Goal: Task Accomplishment & Management: Manage account settings

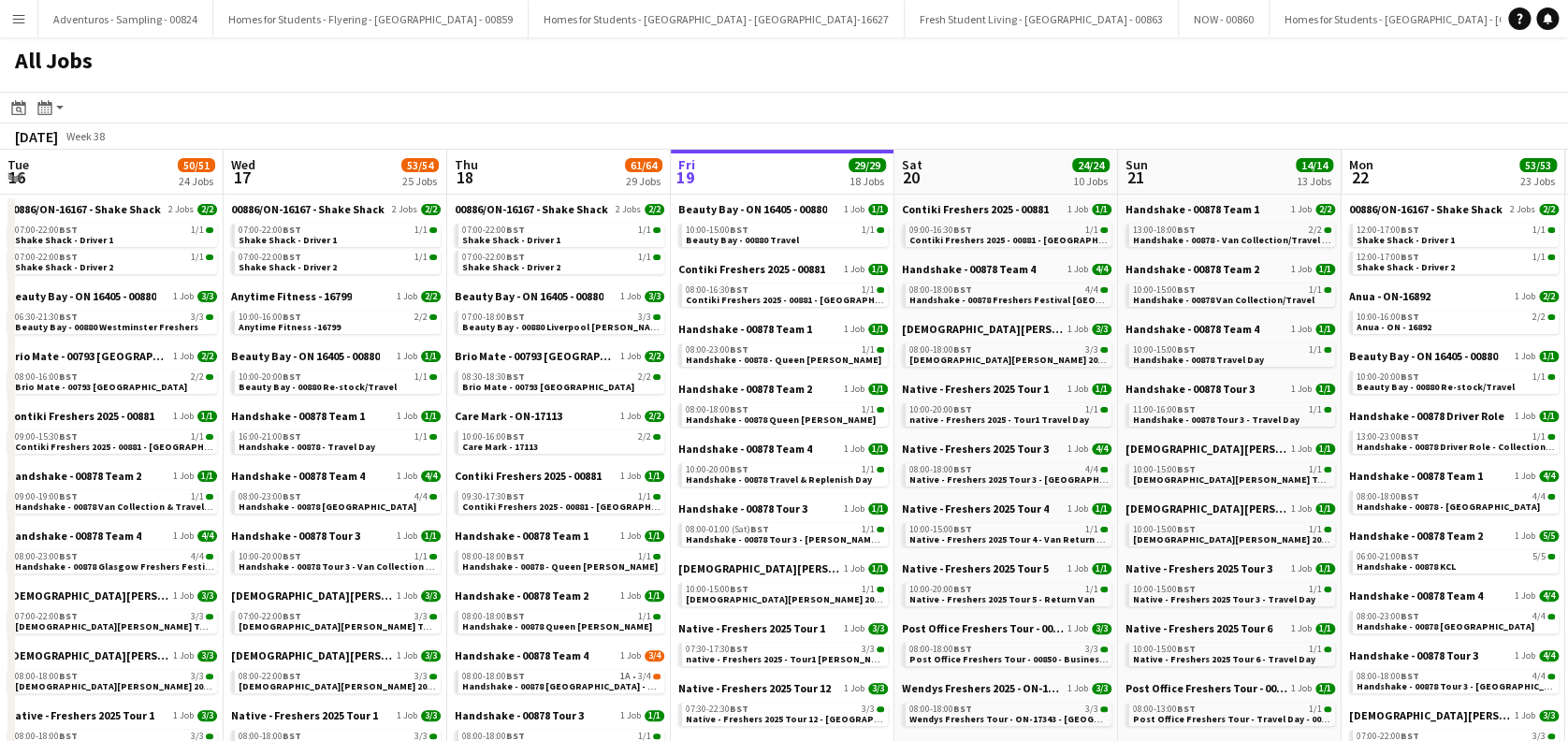
scroll to position [0, 447]
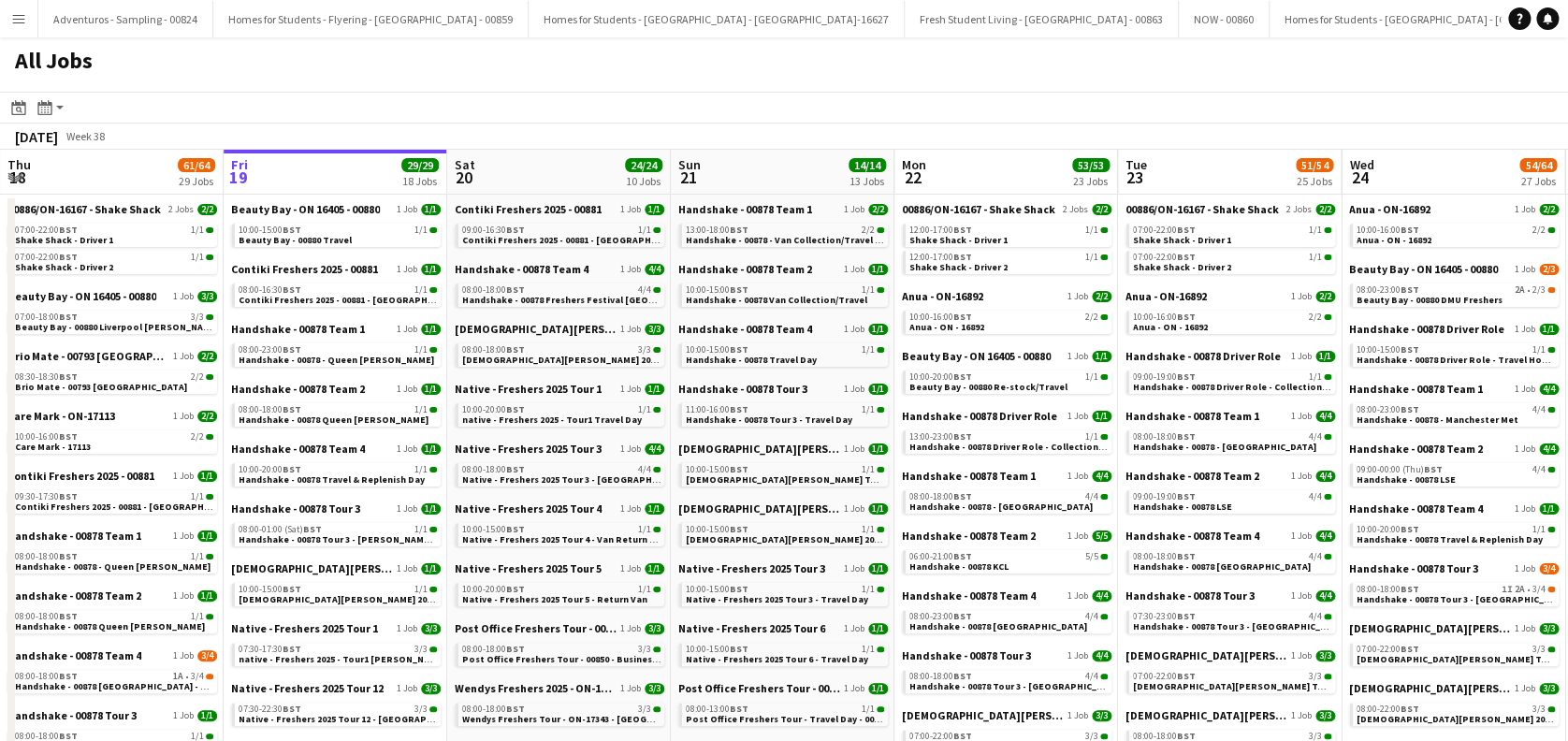
click at [1440, 307] on div "Beauty Bay - ON 16405 - 00880 1 Job 2/3 08:00-23:00 BST 2A • 2/3 Beauty Bay - 0…" at bounding box center [1454, 292] width 210 height 60
click at [1436, 300] on span "Beauty Bay - 00880 DMU Freshers" at bounding box center [1430, 300] width 146 height 12
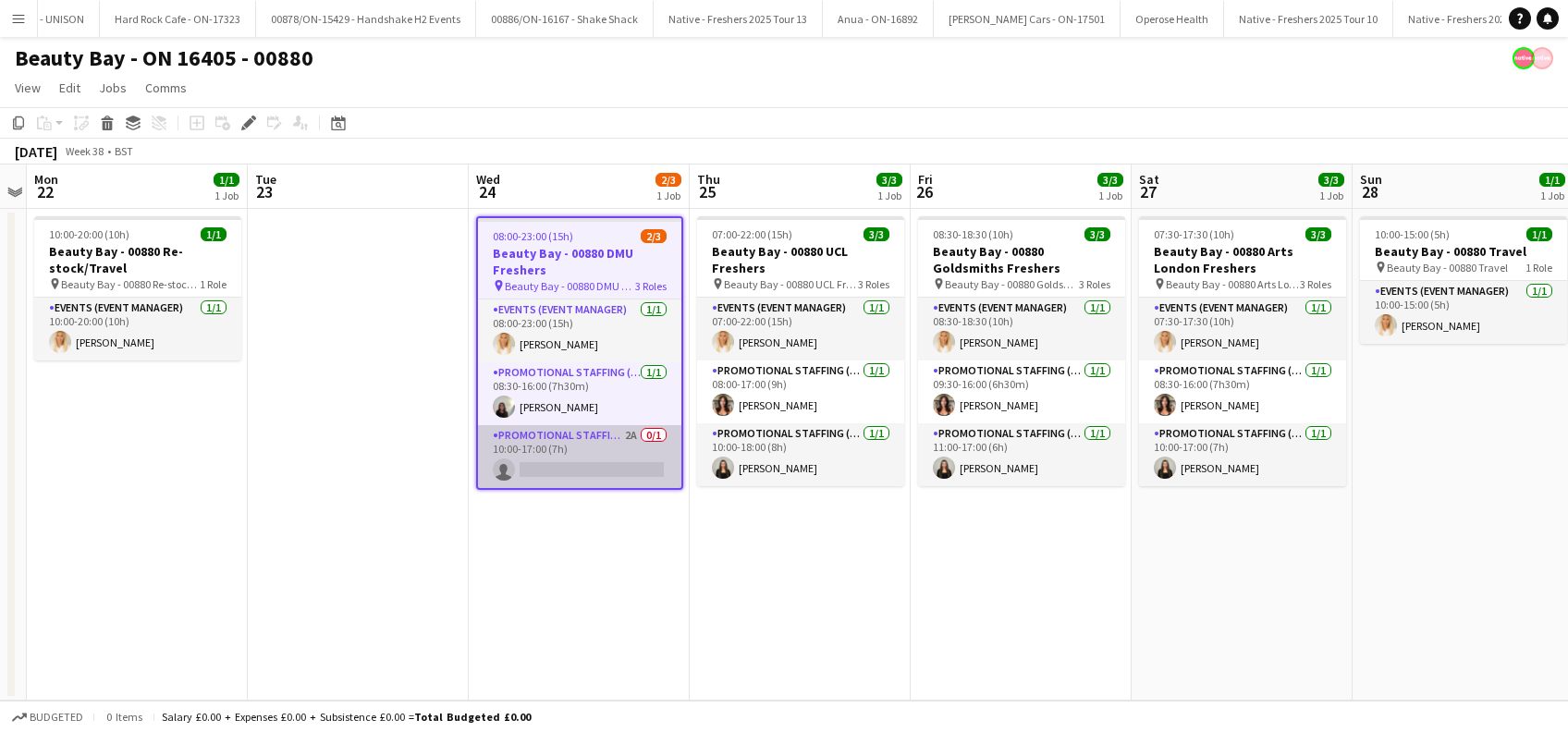
click at [590, 455] on app-card-role "Promotional Staffing (Brand Ambassadors) 2A 0/1 10:00-17:00 (7h) single-neutral…" at bounding box center [580, 456] width 203 height 63
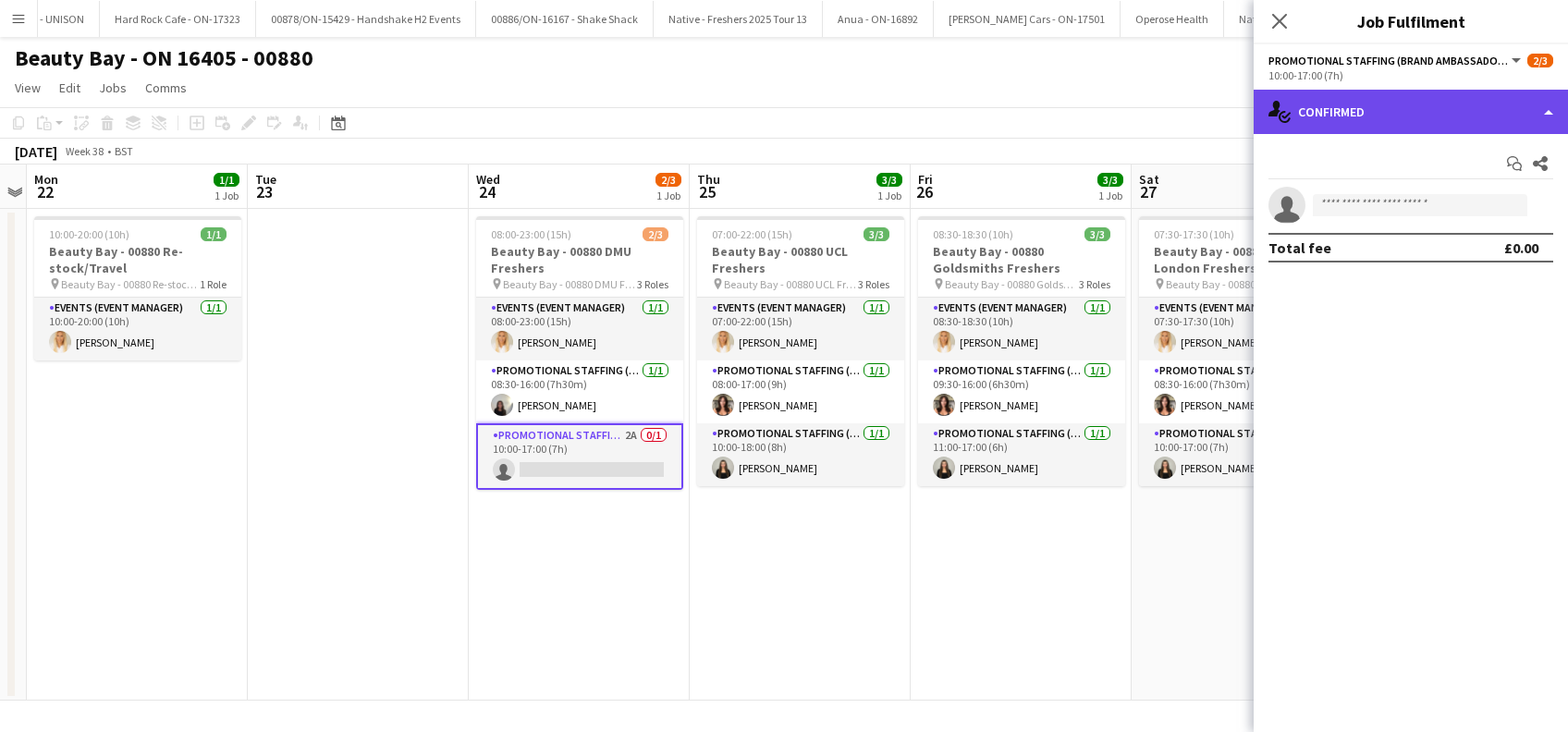
click at [1406, 120] on div "single-neutral-actions-check-2 Confirmed" at bounding box center [1411, 111] width 315 height 44
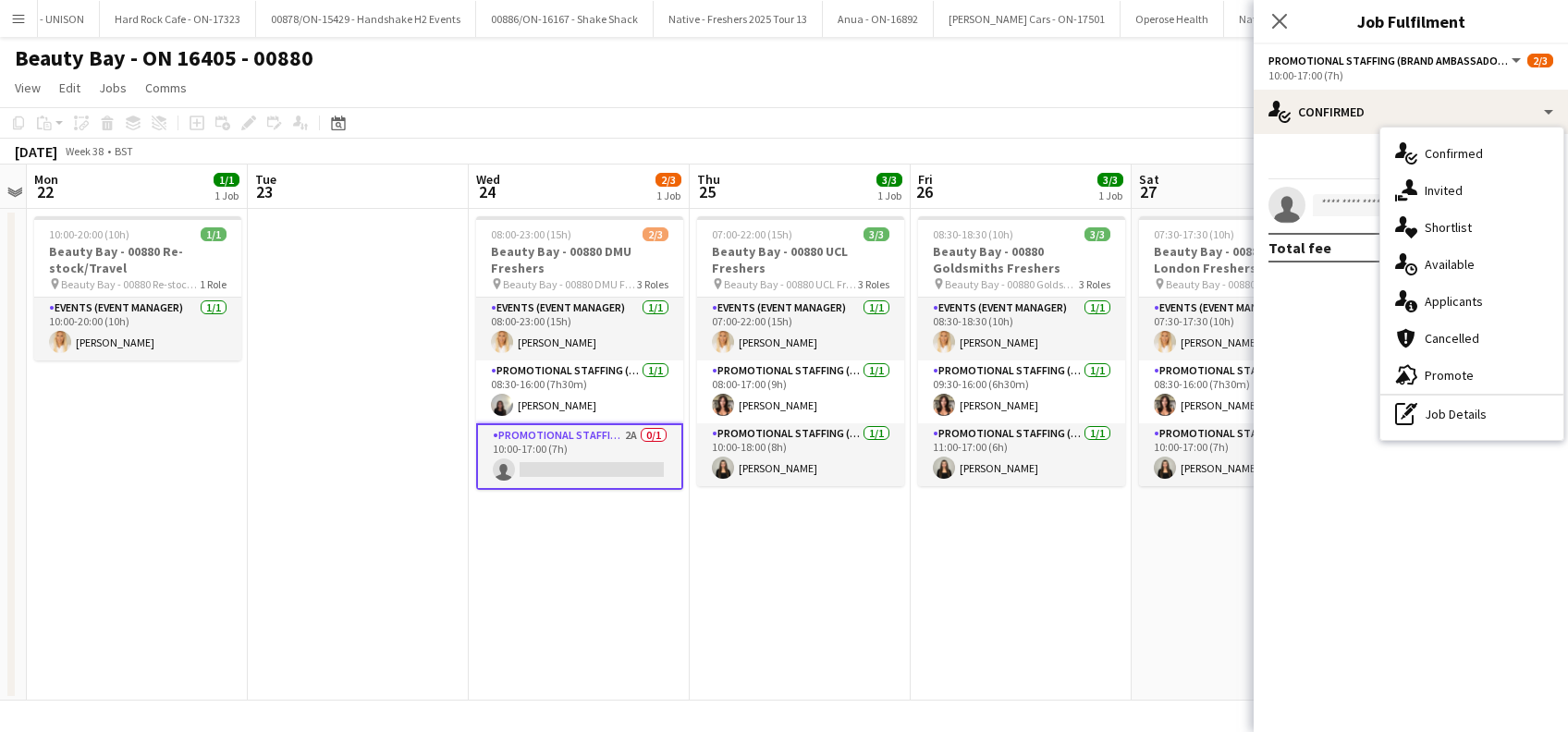
click at [1427, 296] on span "Applicants" at bounding box center [1454, 301] width 59 height 17
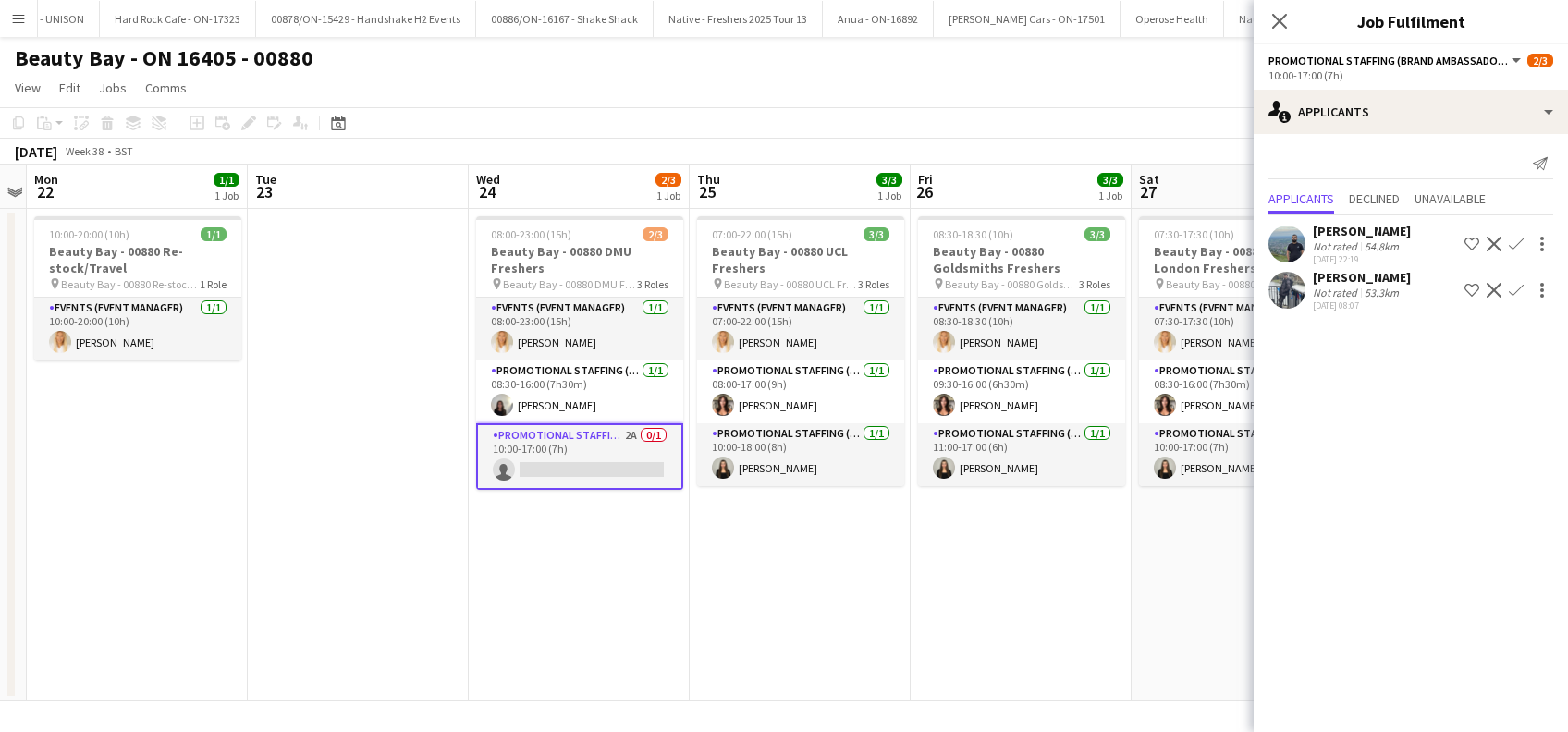
click at [1354, 285] on div "[PERSON_NAME]" at bounding box center [1362, 277] width 98 height 17
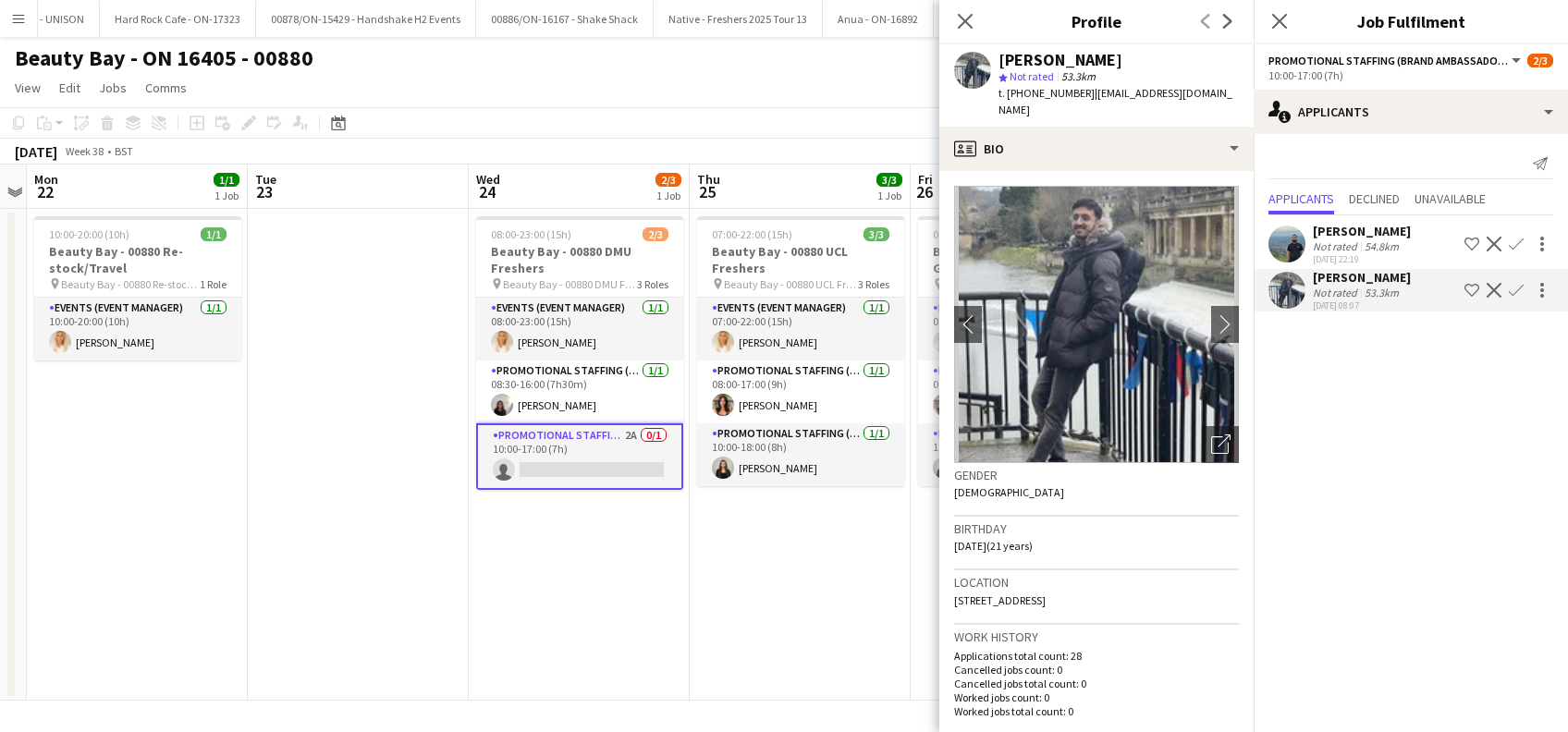
click at [1354, 227] on div "[PERSON_NAME]" at bounding box center [1362, 231] width 98 height 17
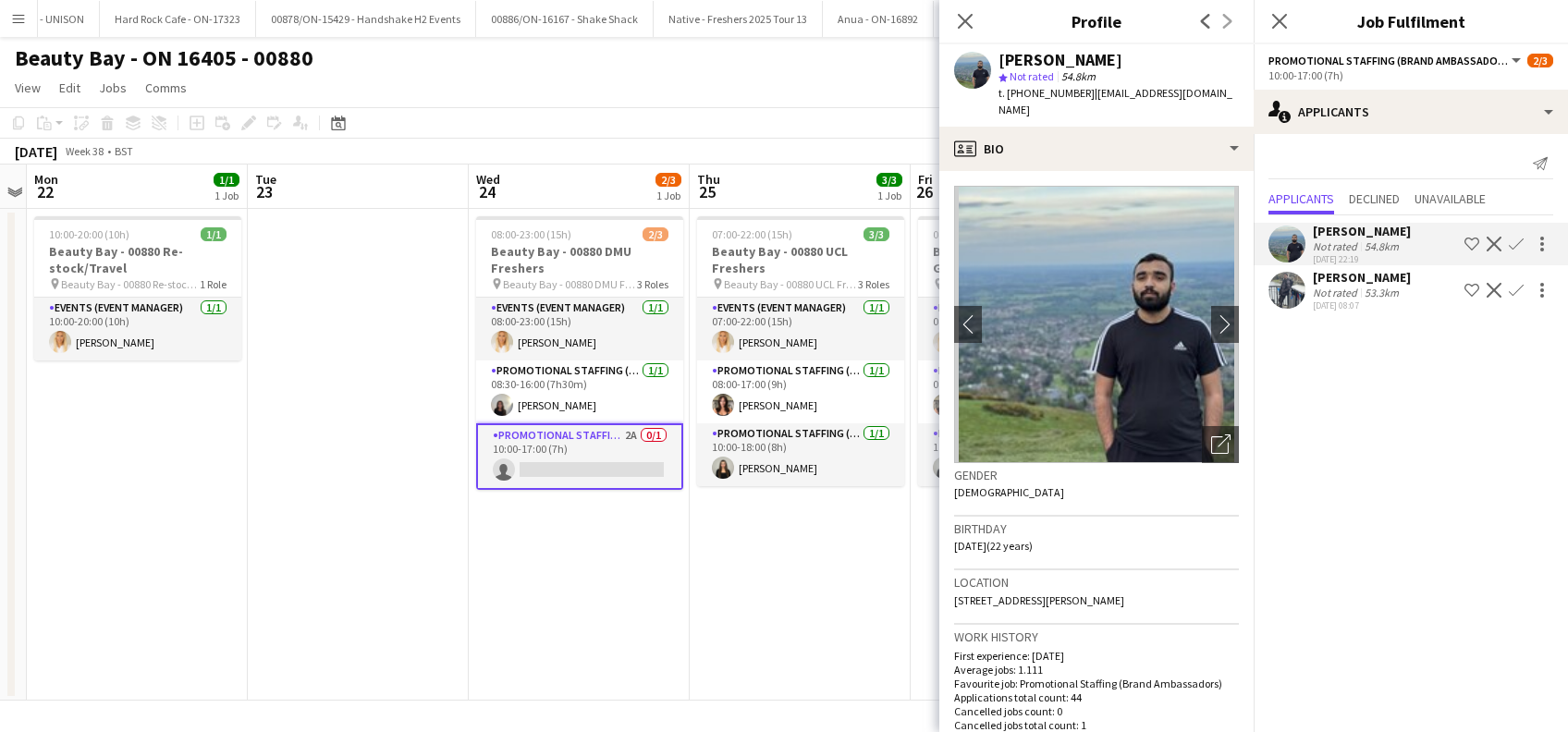
click at [592, 452] on app-card-role "Promotional Staffing (Brand Ambassadors) 2A 0/1 10:00-17:00 (7h) single-neutral…" at bounding box center [580, 456] width 207 height 66
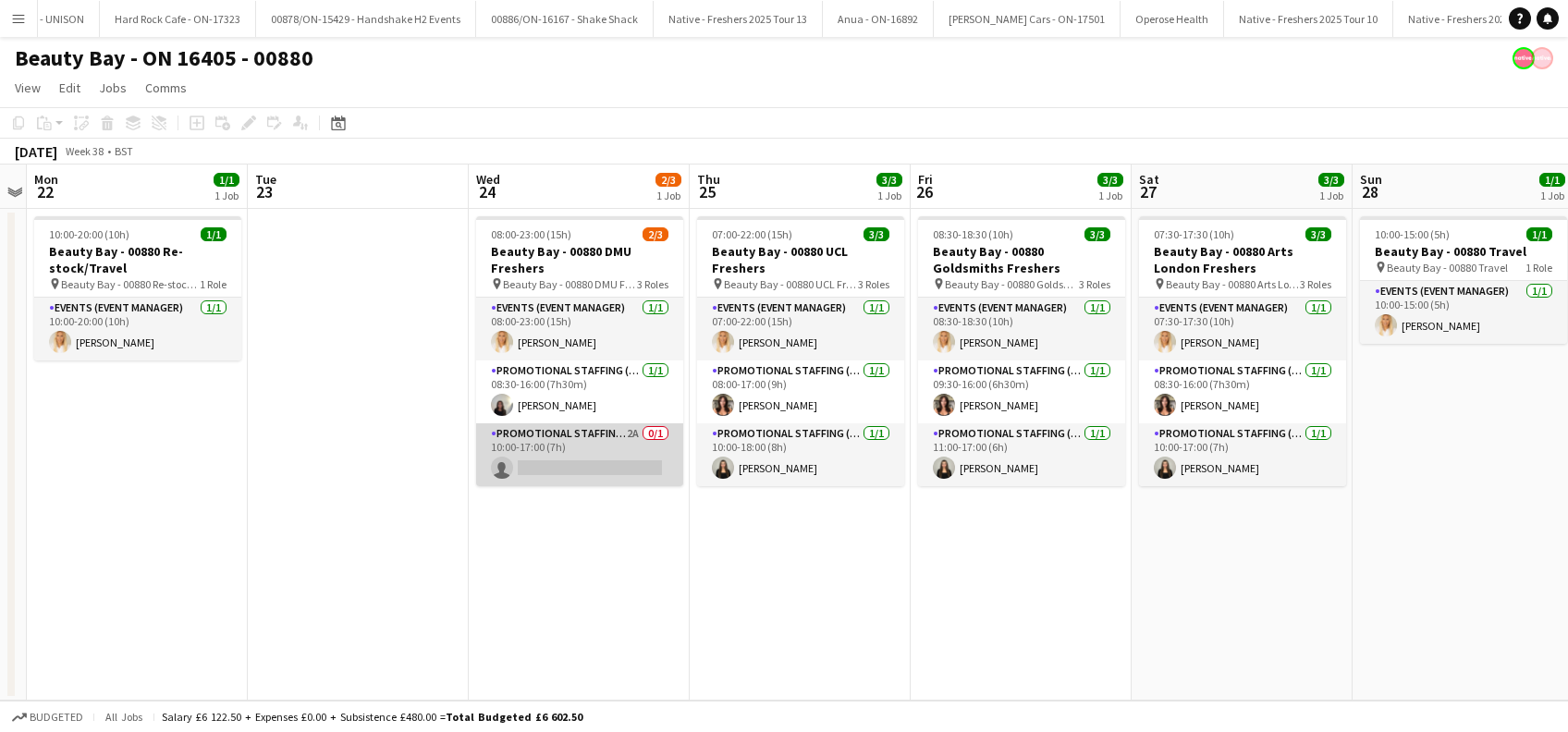
click at [592, 452] on app-card-role "Promotional Staffing (Brand Ambassadors) 2A 0/1 10:00-17:00 (7h) single-neutral…" at bounding box center [580, 454] width 207 height 63
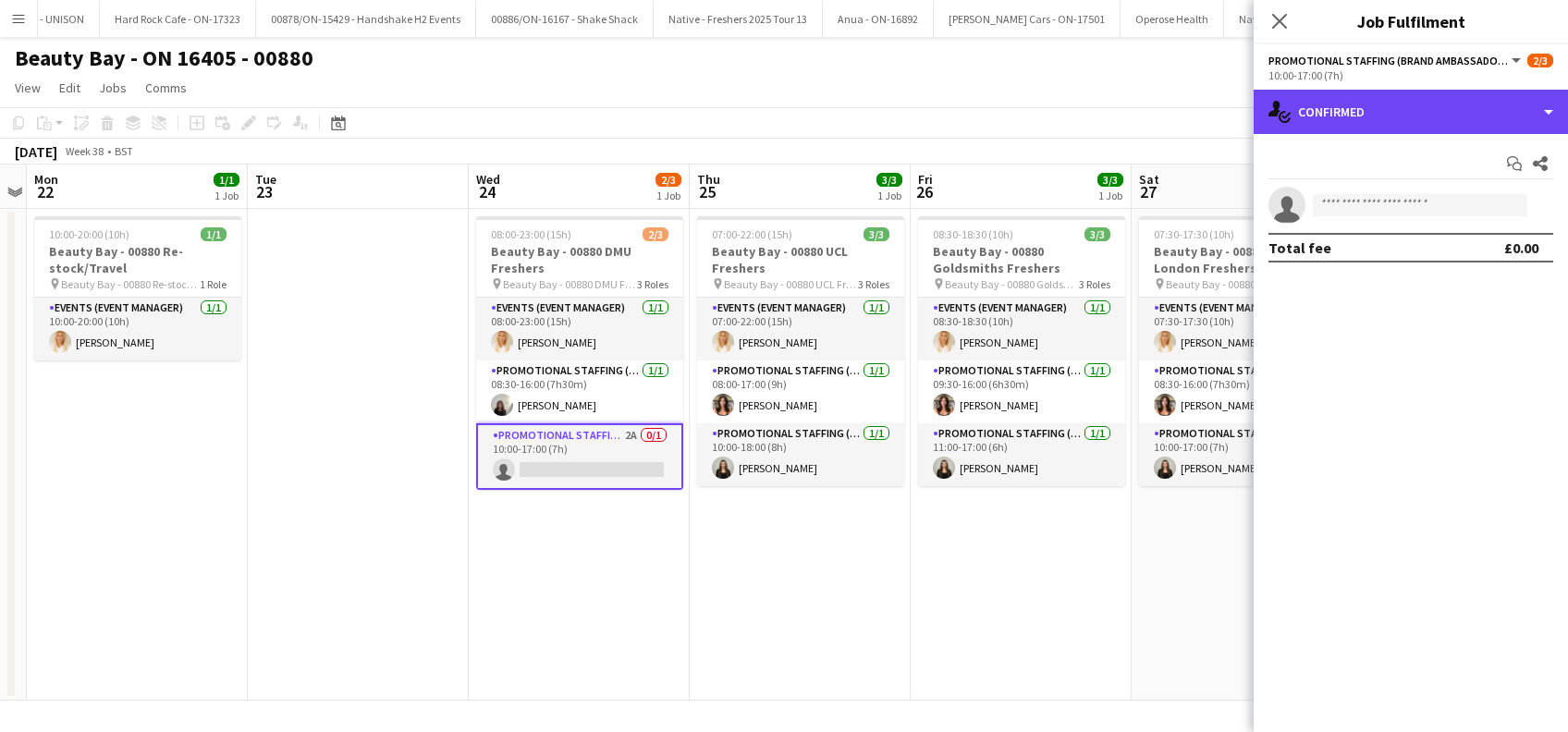
drag, startPoint x: 1392, startPoint y: 110, endPoint x: 1423, endPoint y: 139, distance: 42.4
click at [1392, 109] on div "single-neutral-actions-check-2 Confirmed" at bounding box center [1411, 111] width 315 height 44
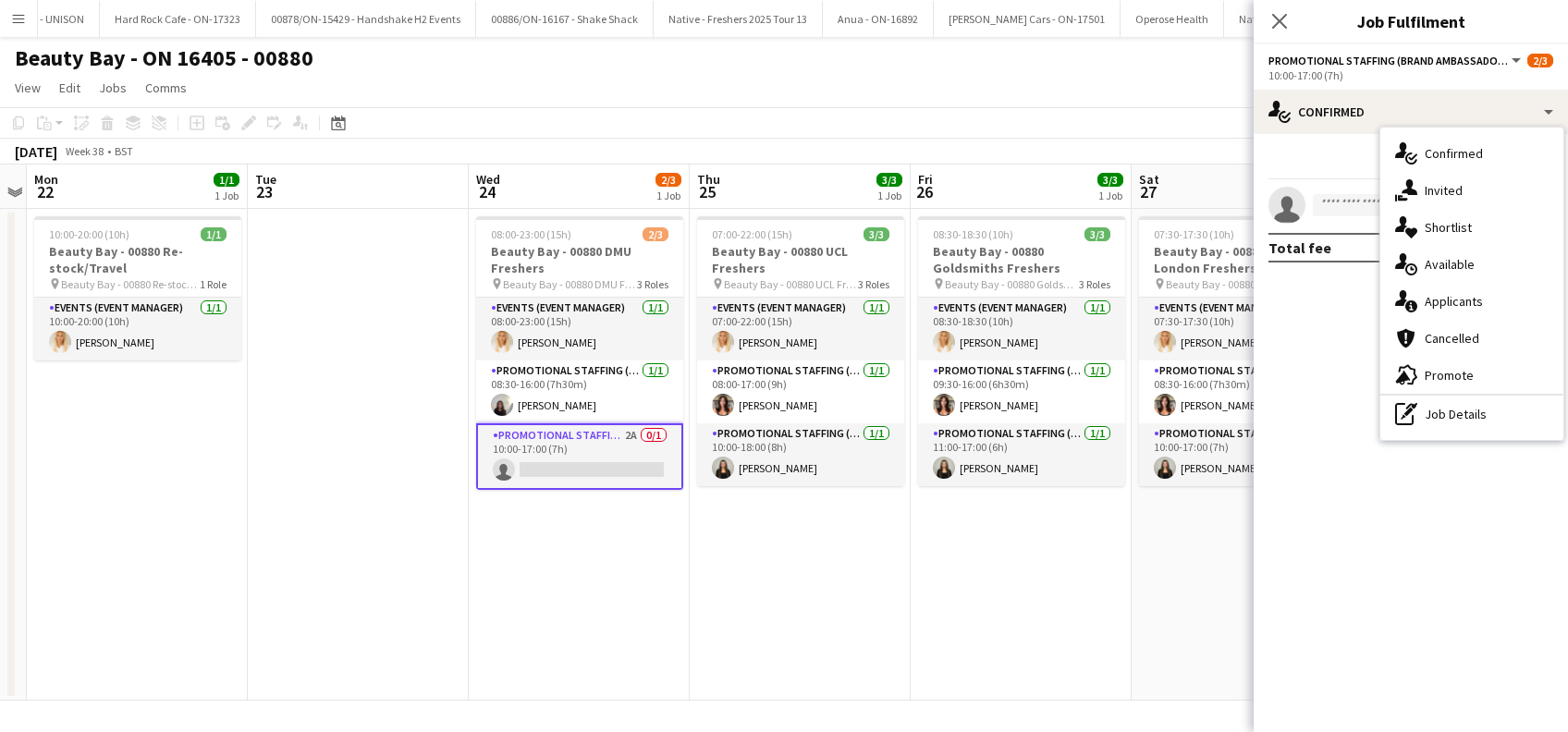
click at [1441, 338] on span "Cancelled" at bounding box center [1452, 338] width 55 height 17
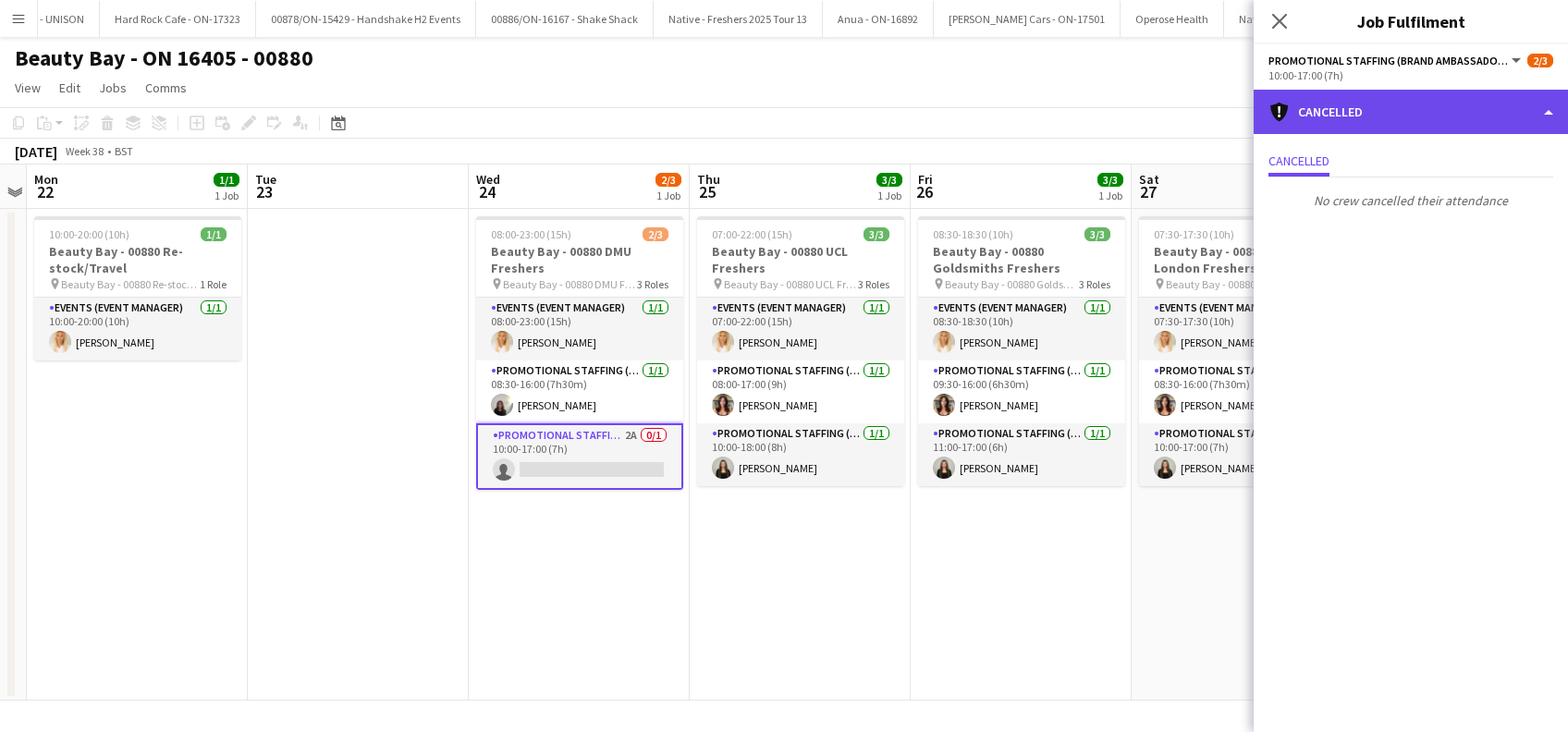
click at [1375, 110] on div "cancellation Cancelled" at bounding box center [1411, 111] width 315 height 44
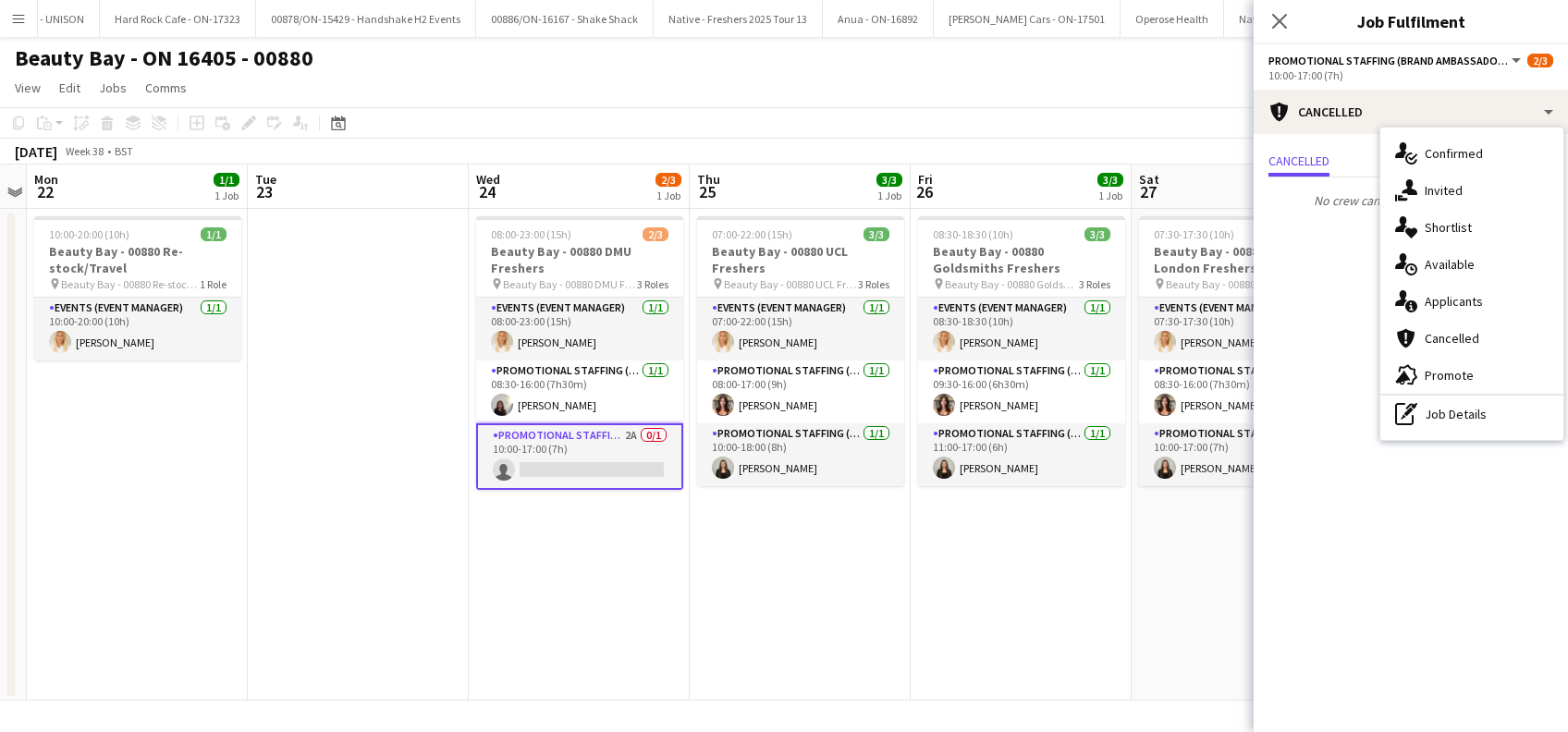
click at [1457, 194] on span "Invited" at bounding box center [1443, 190] width 38 height 17
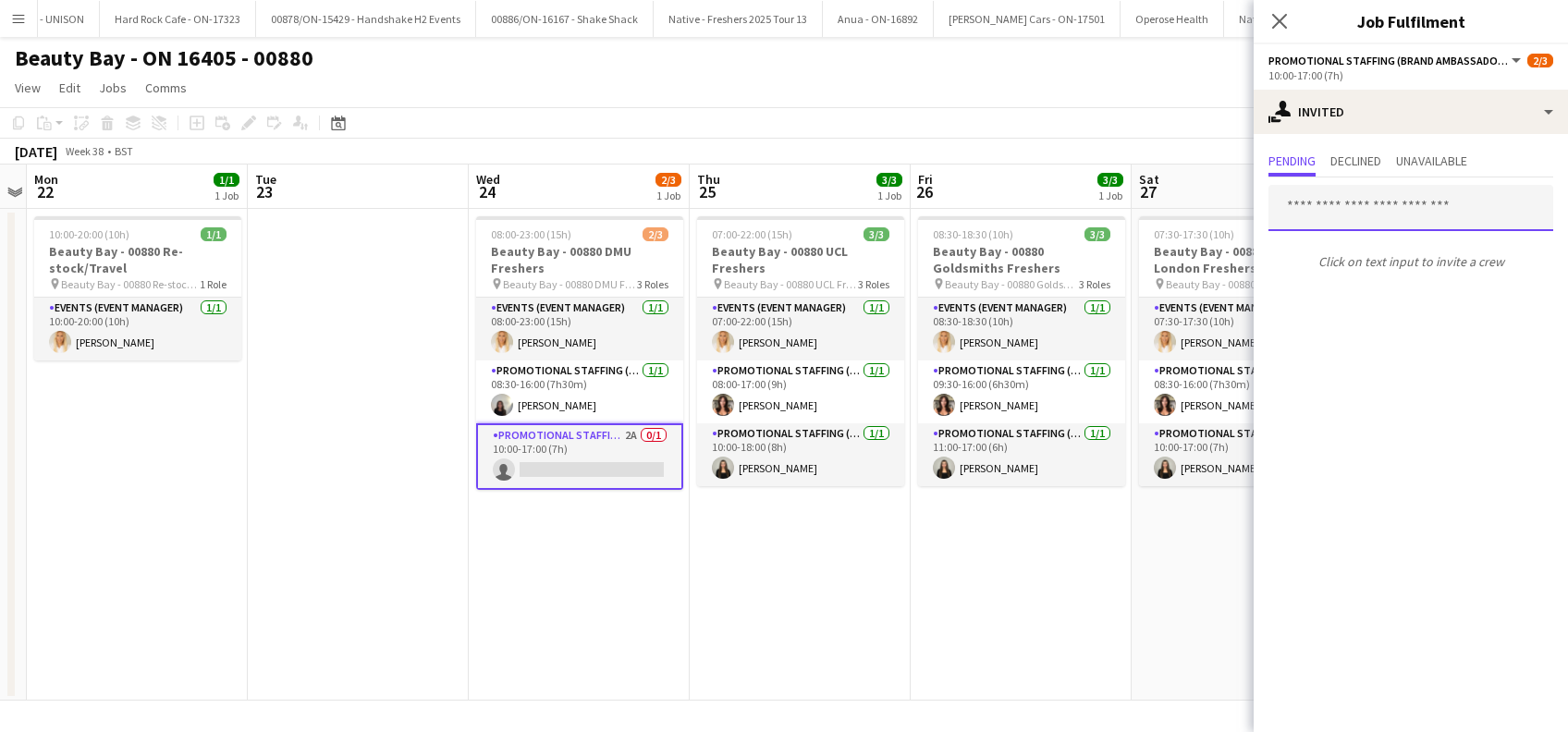
click at [1327, 203] on input "text" at bounding box center [1411, 207] width 284 height 46
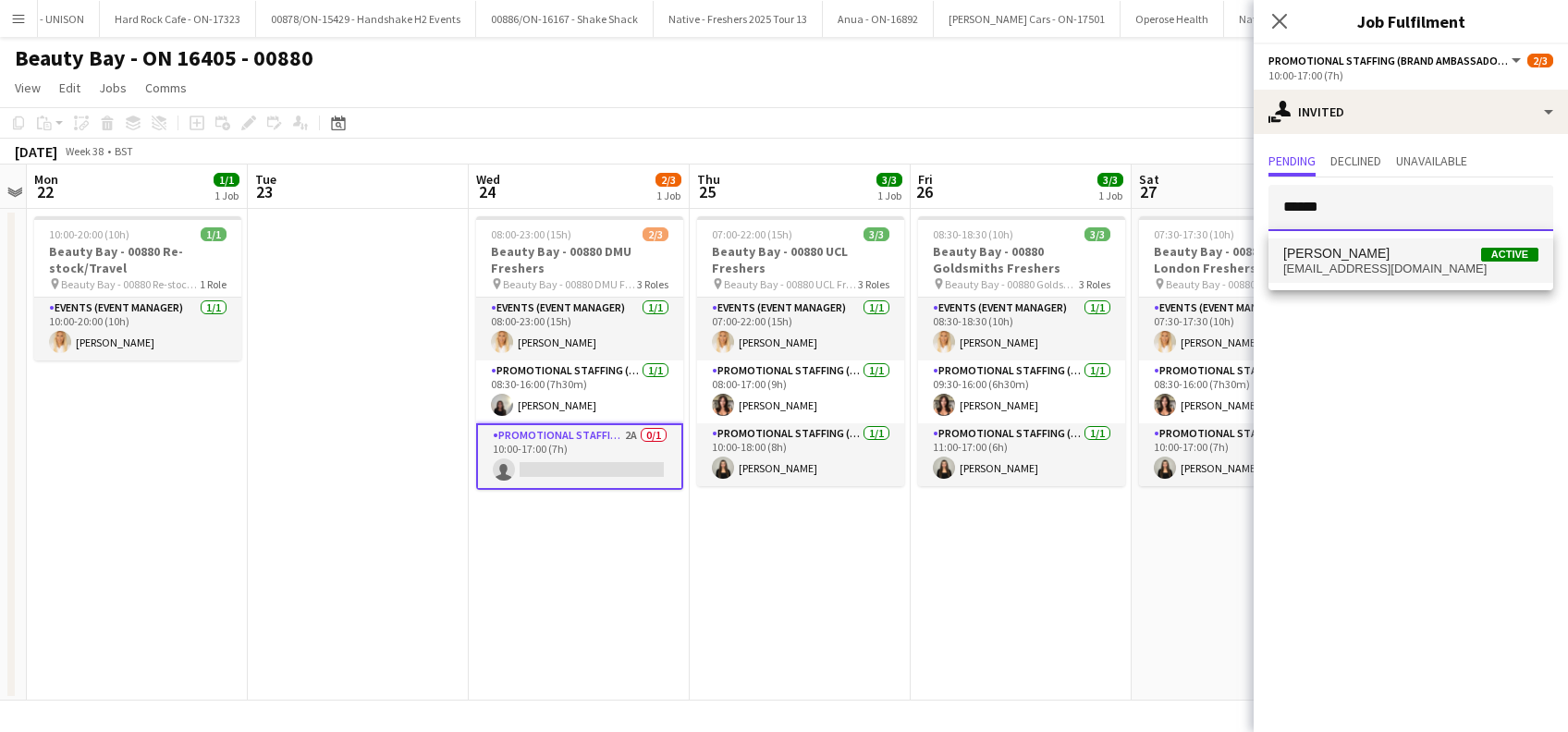
type input "******"
click at [1337, 262] on span "[EMAIL_ADDRESS][DOMAIN_NAME]" at bounding box center [1411, 269] width 255 height 15
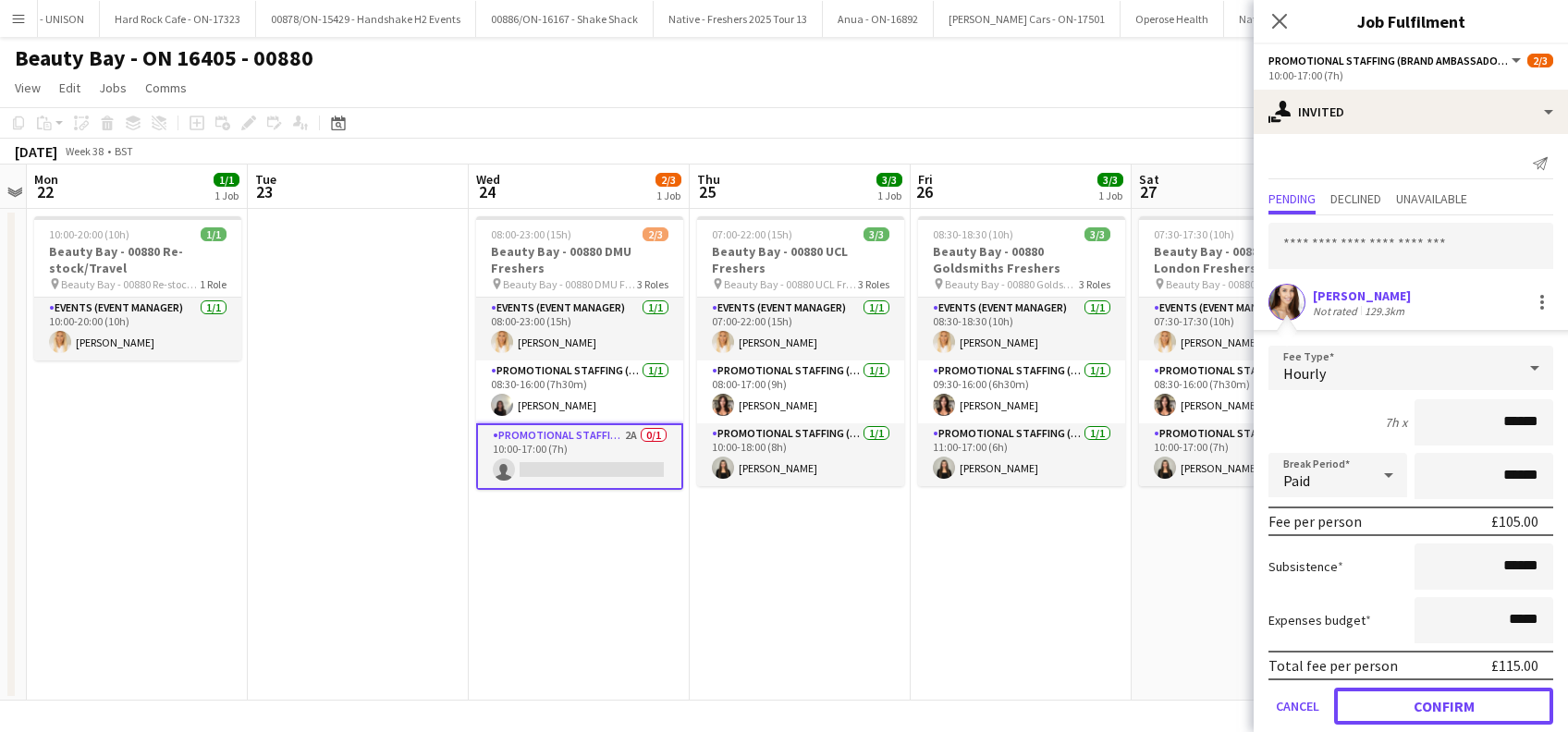
click at [1431, 717] on button "Confirm" at bounding box center [1444, 707] width 219 height 37
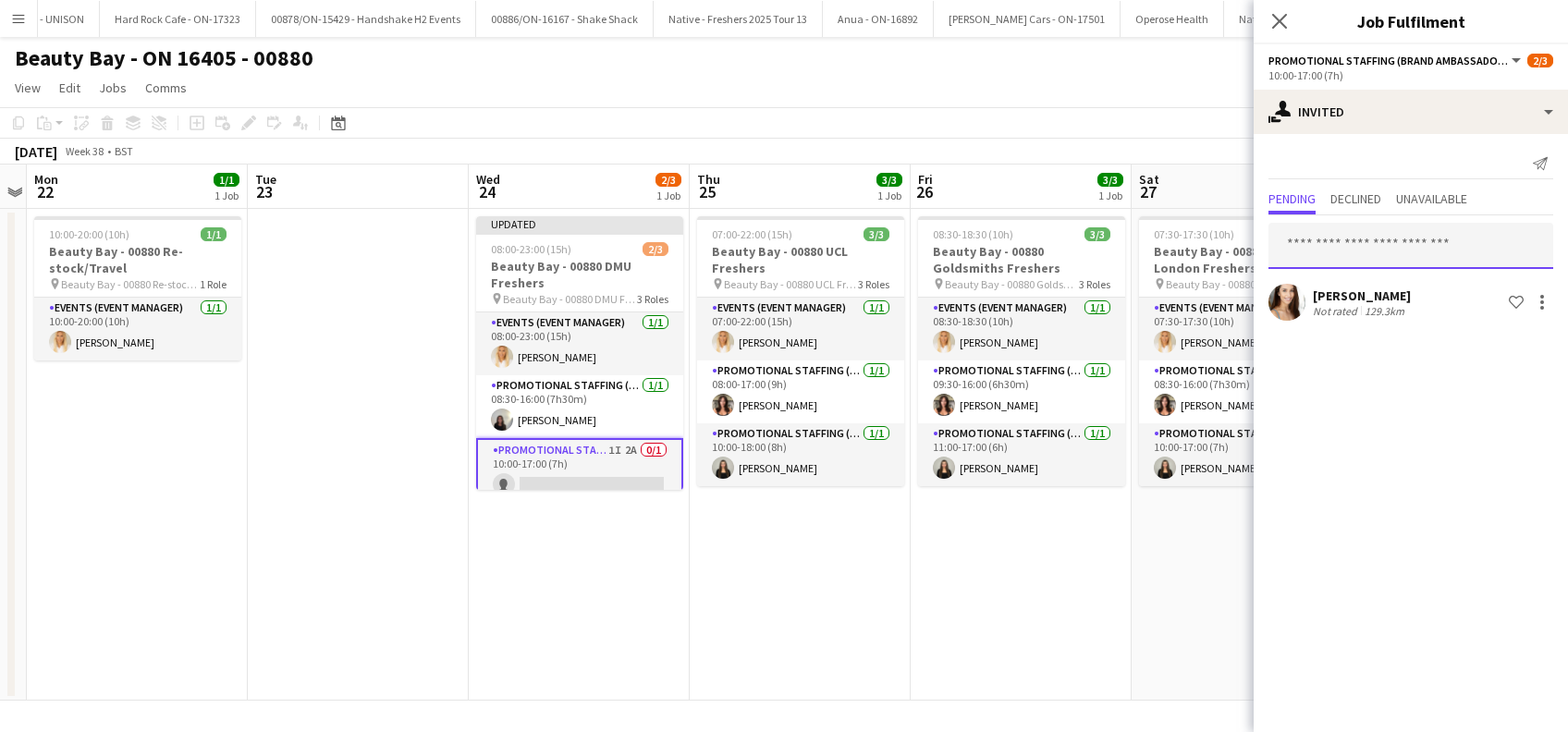
click at [1321, 224] on input "text" at bounding box center [1411, 245] width 284 height 46
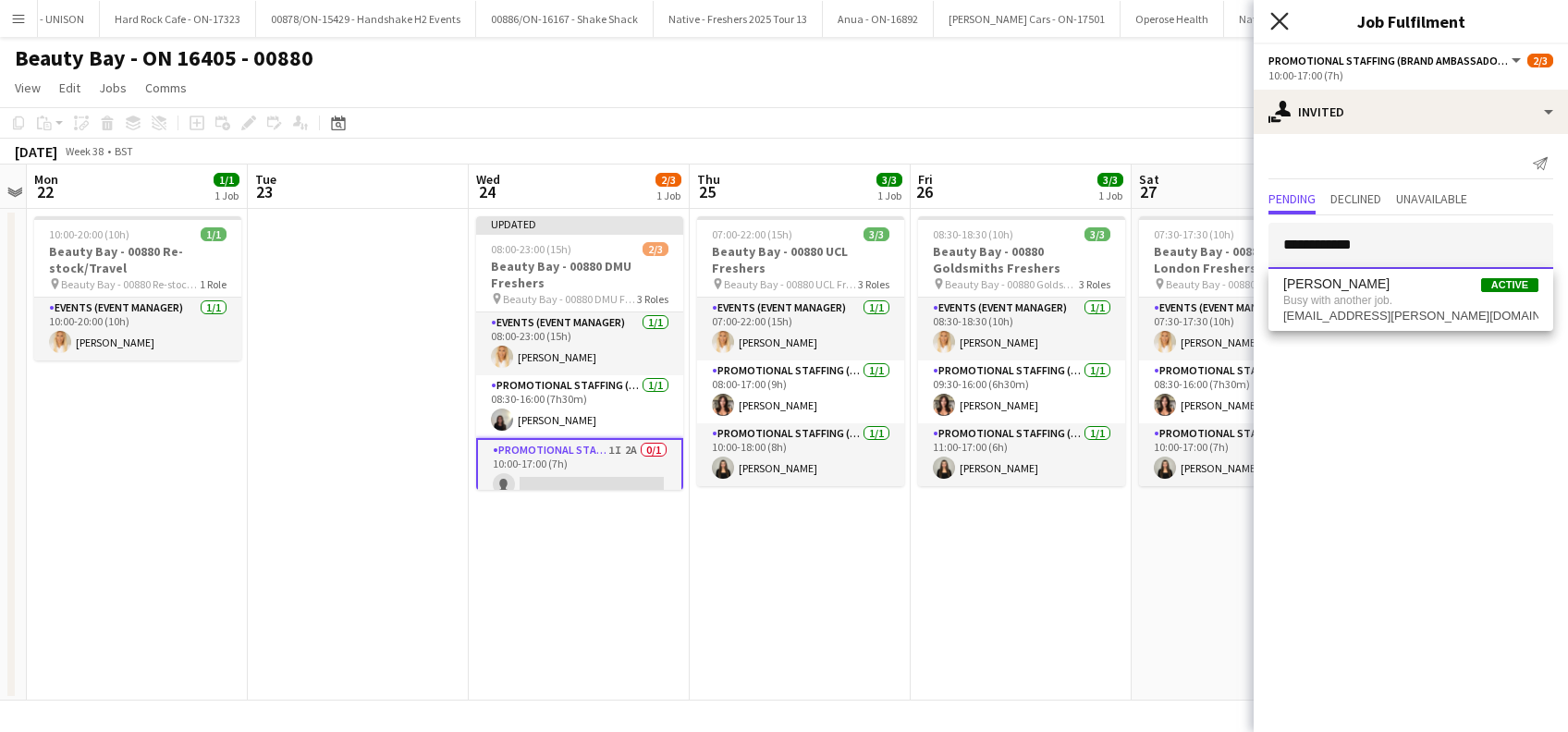
type input "**********"
click at [1275, 21] on icon "Close pop-in" at bounding box center [1279, 21] width 18 height 18
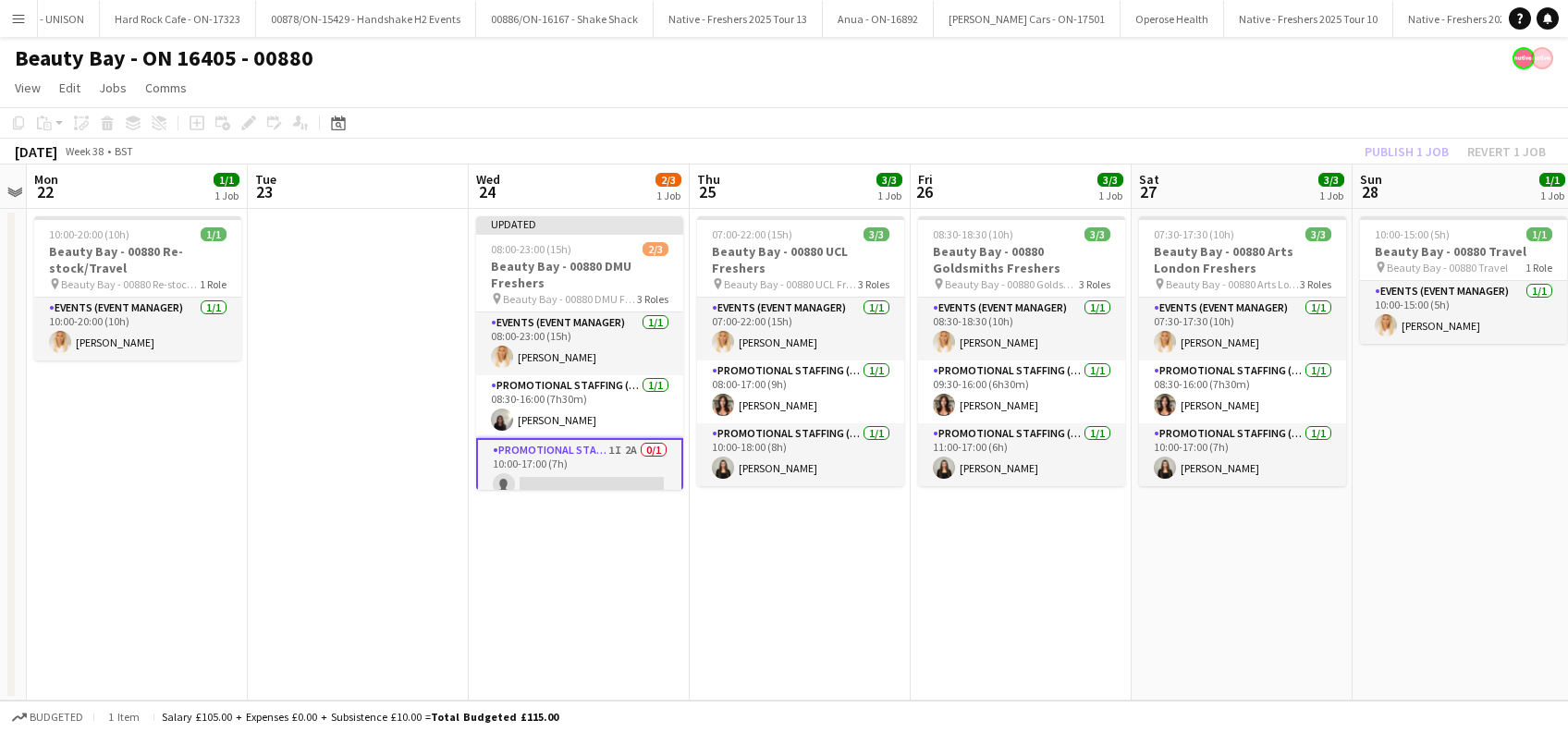
click at [1080, 570] on app-date-cell "08:30-18:30 (10h) 3/3 Beauty Bay - 00880 Goldsmiths Freshers pin Beauty Bay - 0…" at bounding box center [1022, 454] width 221 height 492
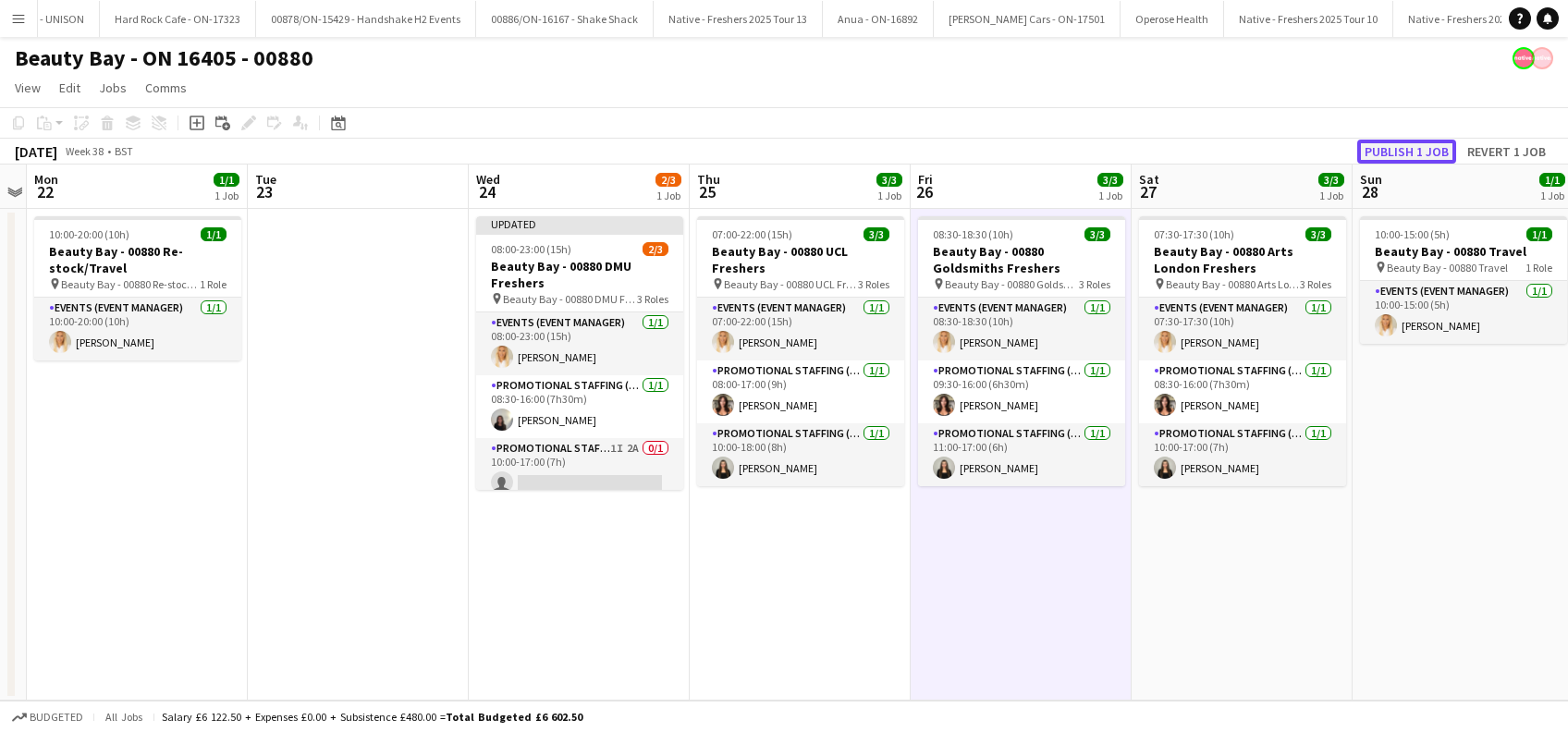
click at [1422, 151] on button "Publish 1 job" at bounding box center [1406, 151] width 99 height 24
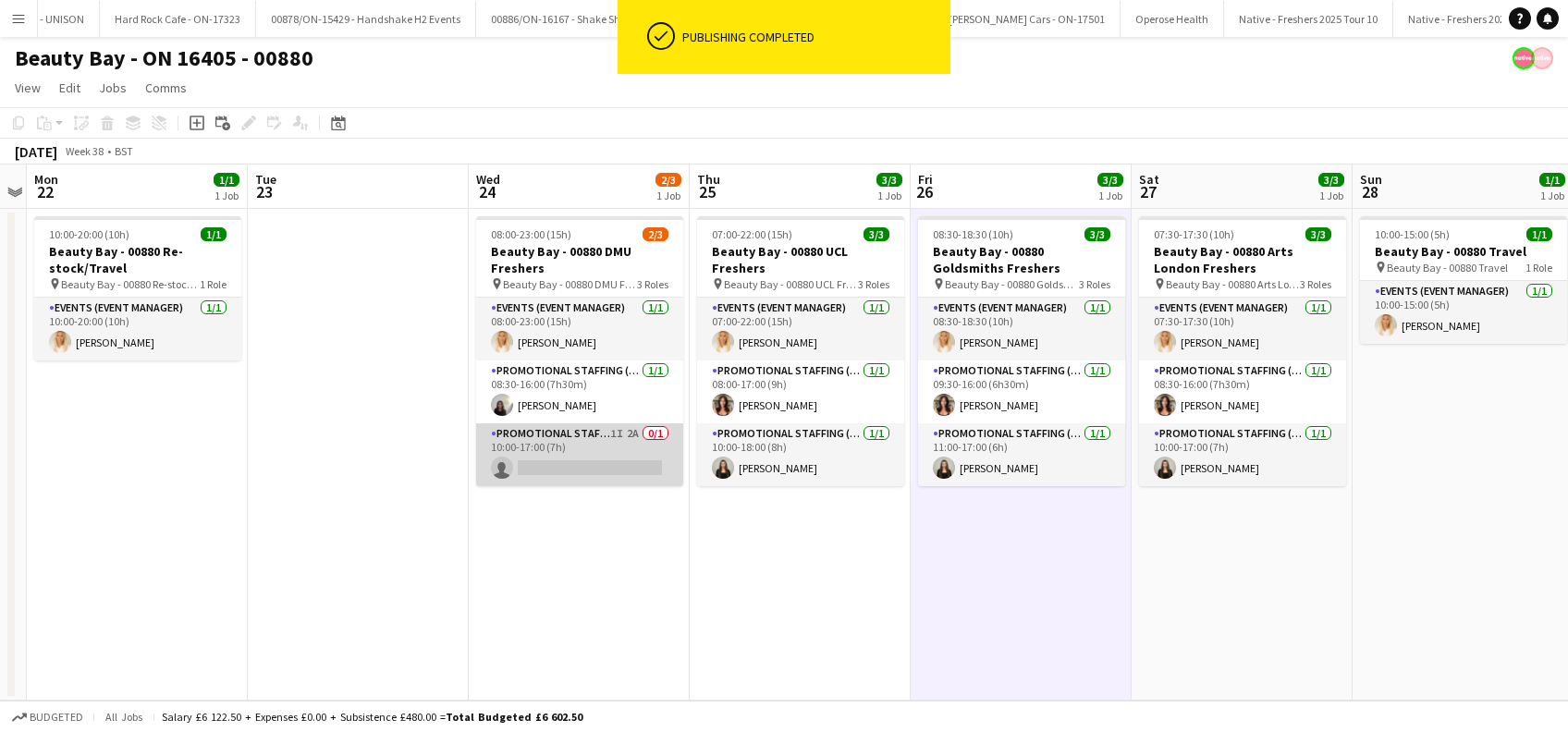
click at [587, 458] on app-card-role "Promotional Staffing (Brand Ambassadors) 1I 2A 0/1 10:00-17:00 (7h) single-neut…" at bounding box center [580, 454] width 207 height 63
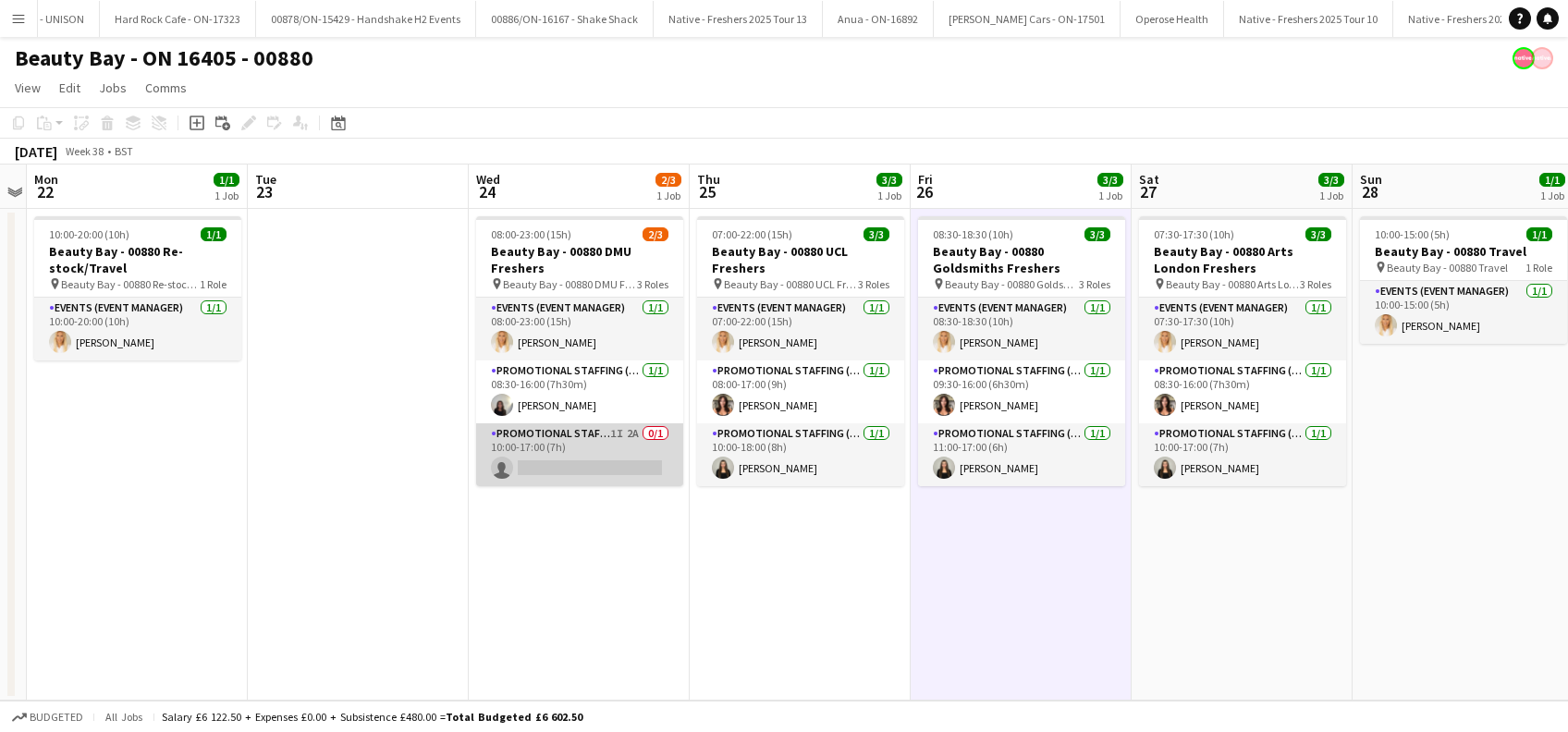
scroll to position [0, 635]
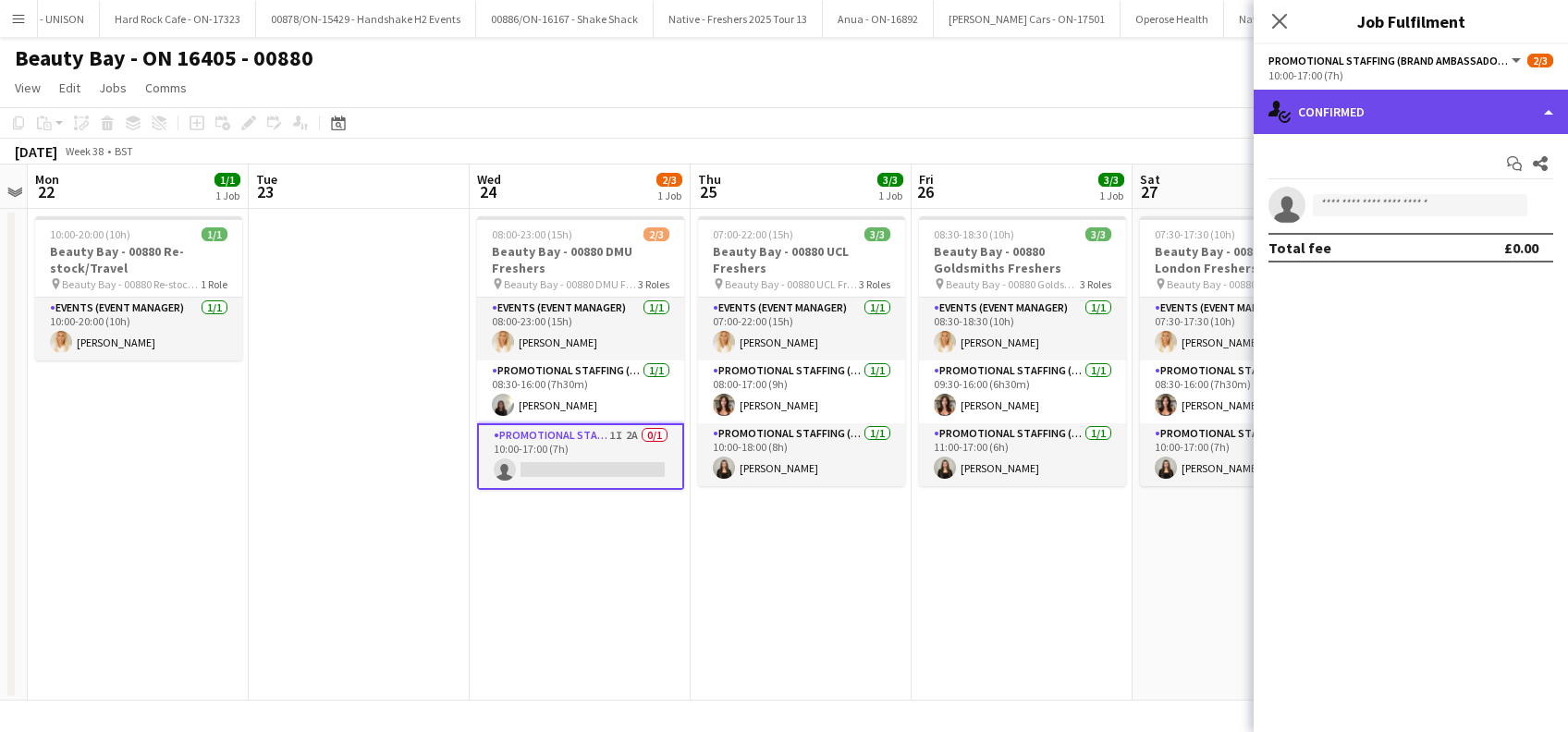
click at [1448, 116] on div "single-neutral-actions-check-2 Confirmed" at bounding box center [1411, 111] width 315 height 44
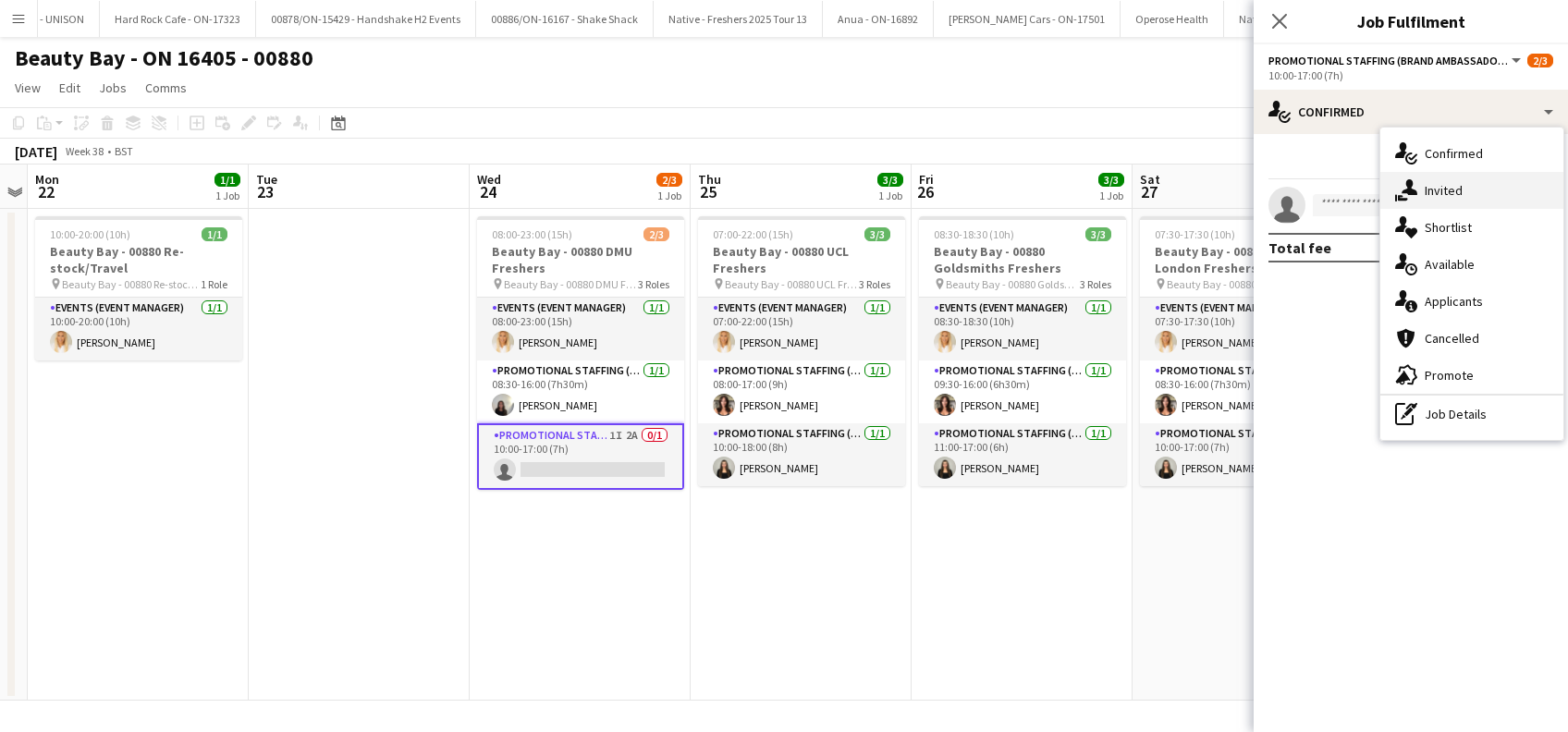
click at [1470, 185] on div "single-neutral-actions-share-1 Invited" at bounding box center [1471, 191] width 183 height 37
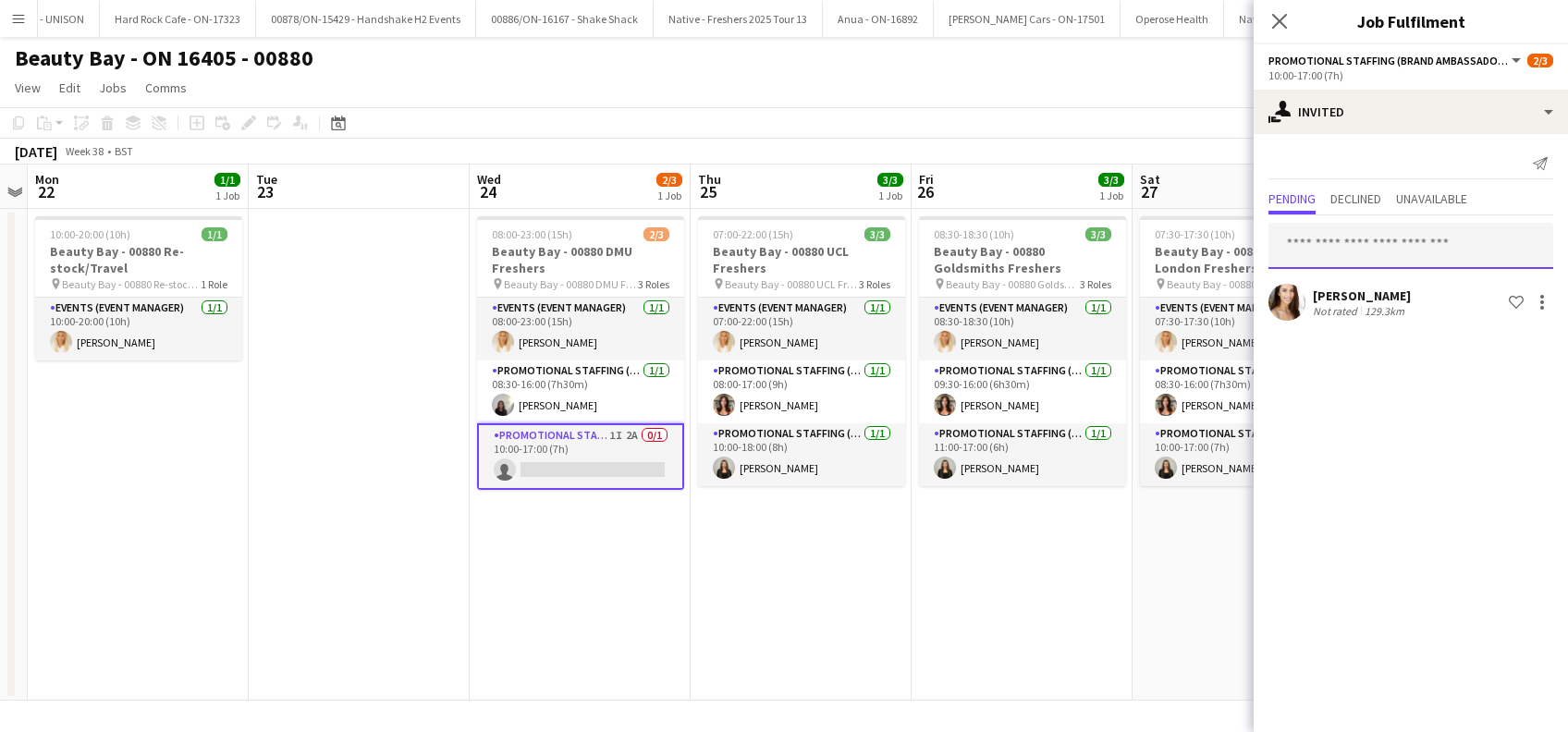
click at [1345, 247] on input "text" at bounding box center [1411, 245] width 284 height 46
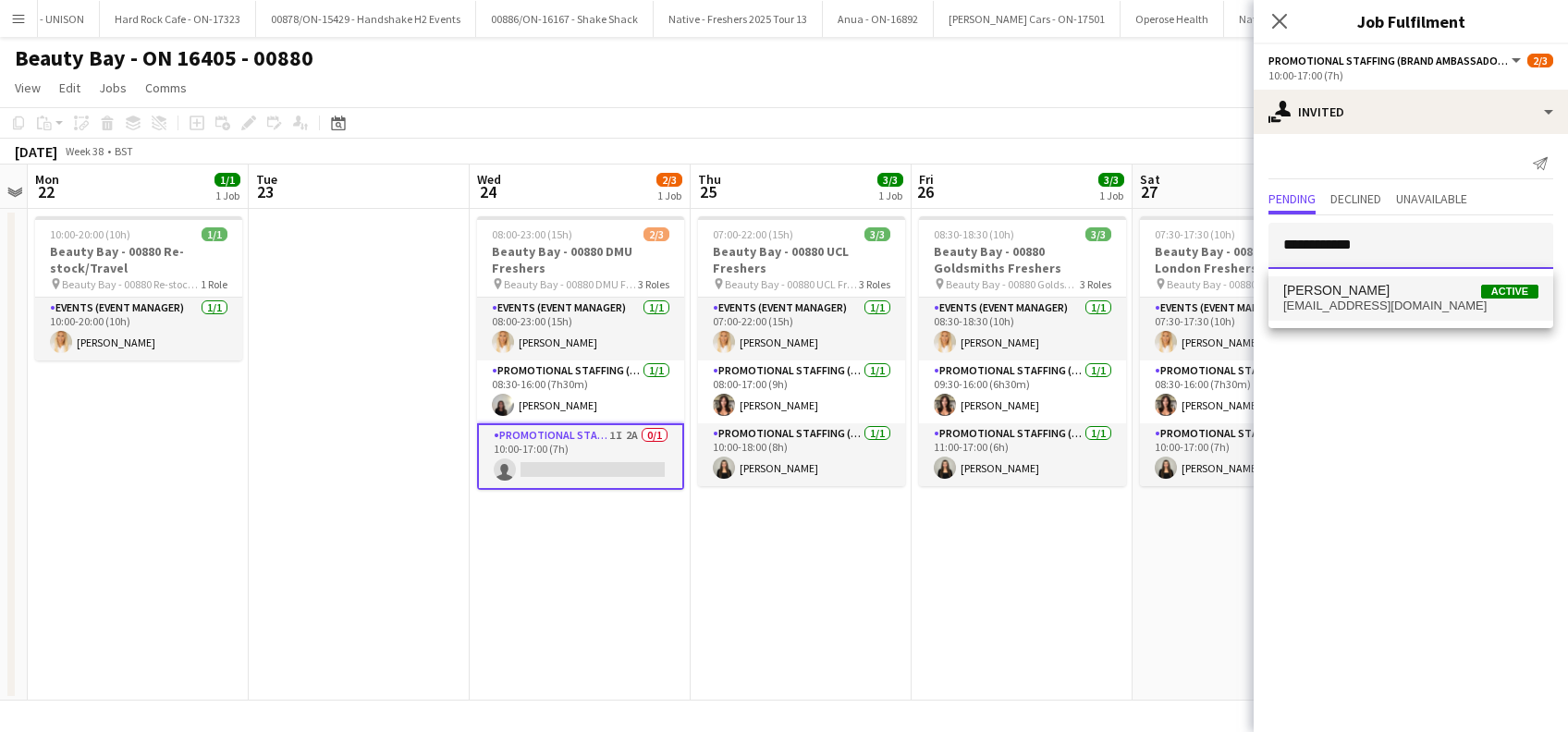
type input "**********"
click at [1332, 296] on span "[PERSON_NAME]" at bounding box center [1336, 290] width 107 height 16
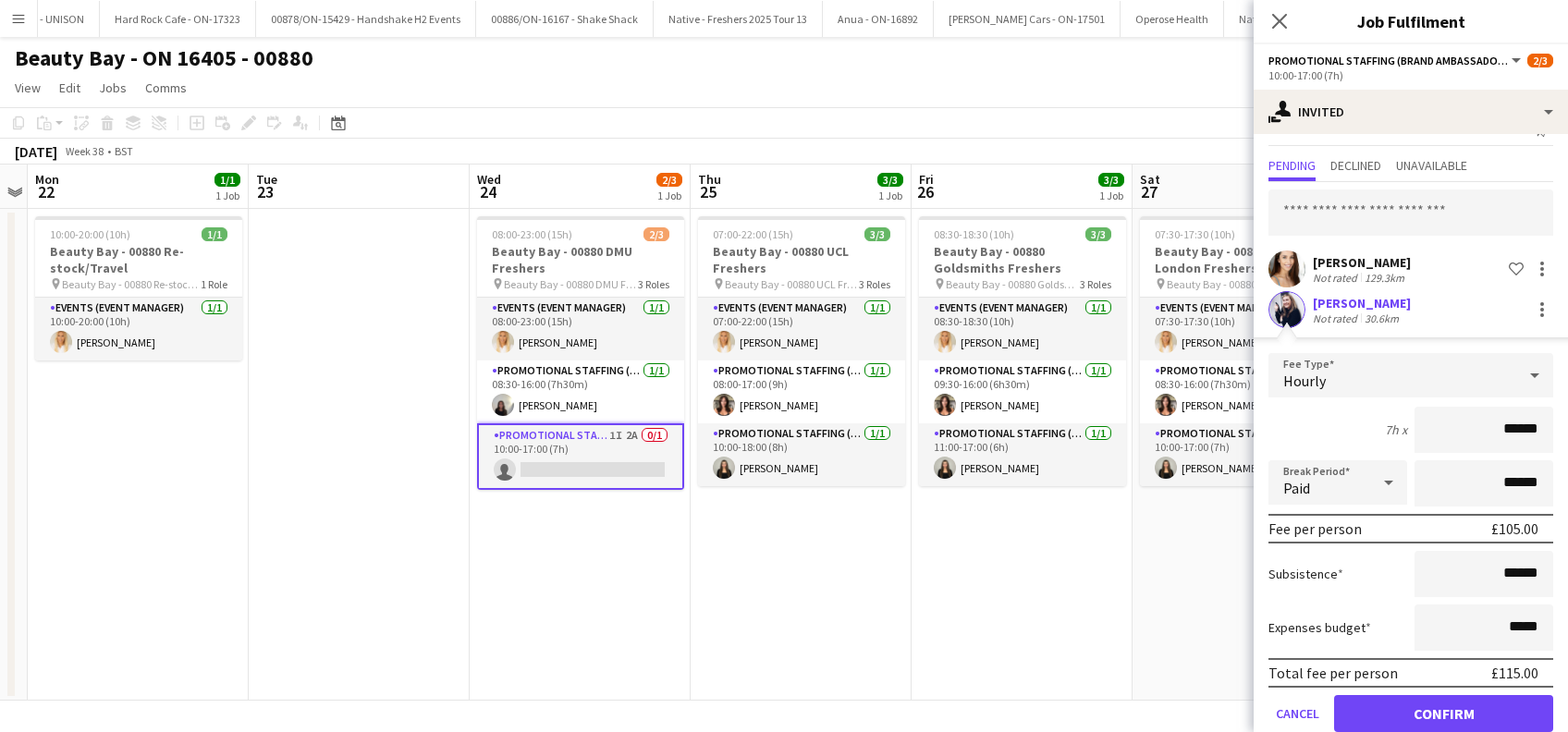
scroll to position [65, 0]
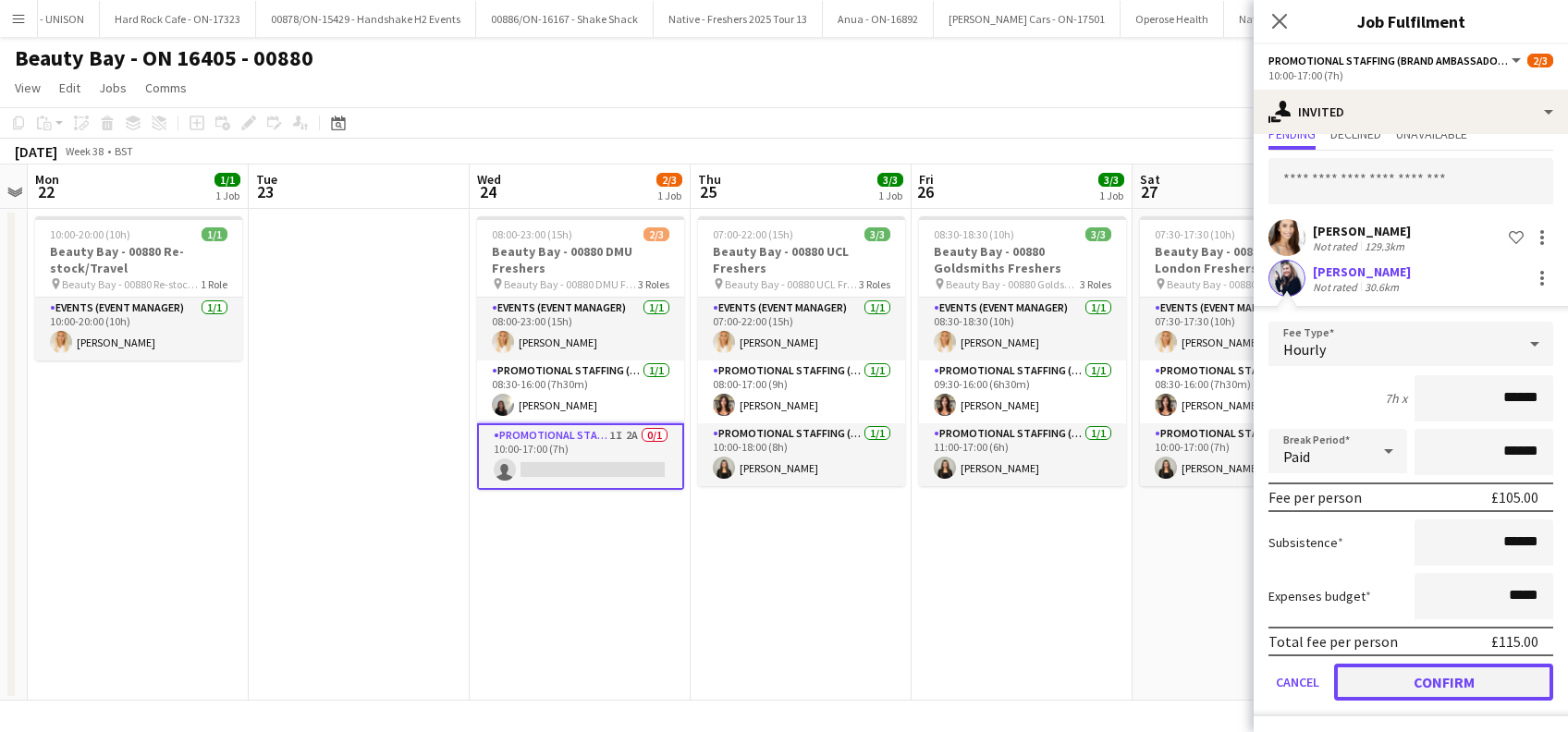
click at [1418, 680] on button "Confirm" at bounding box center [1444, 682] width 219 height 37
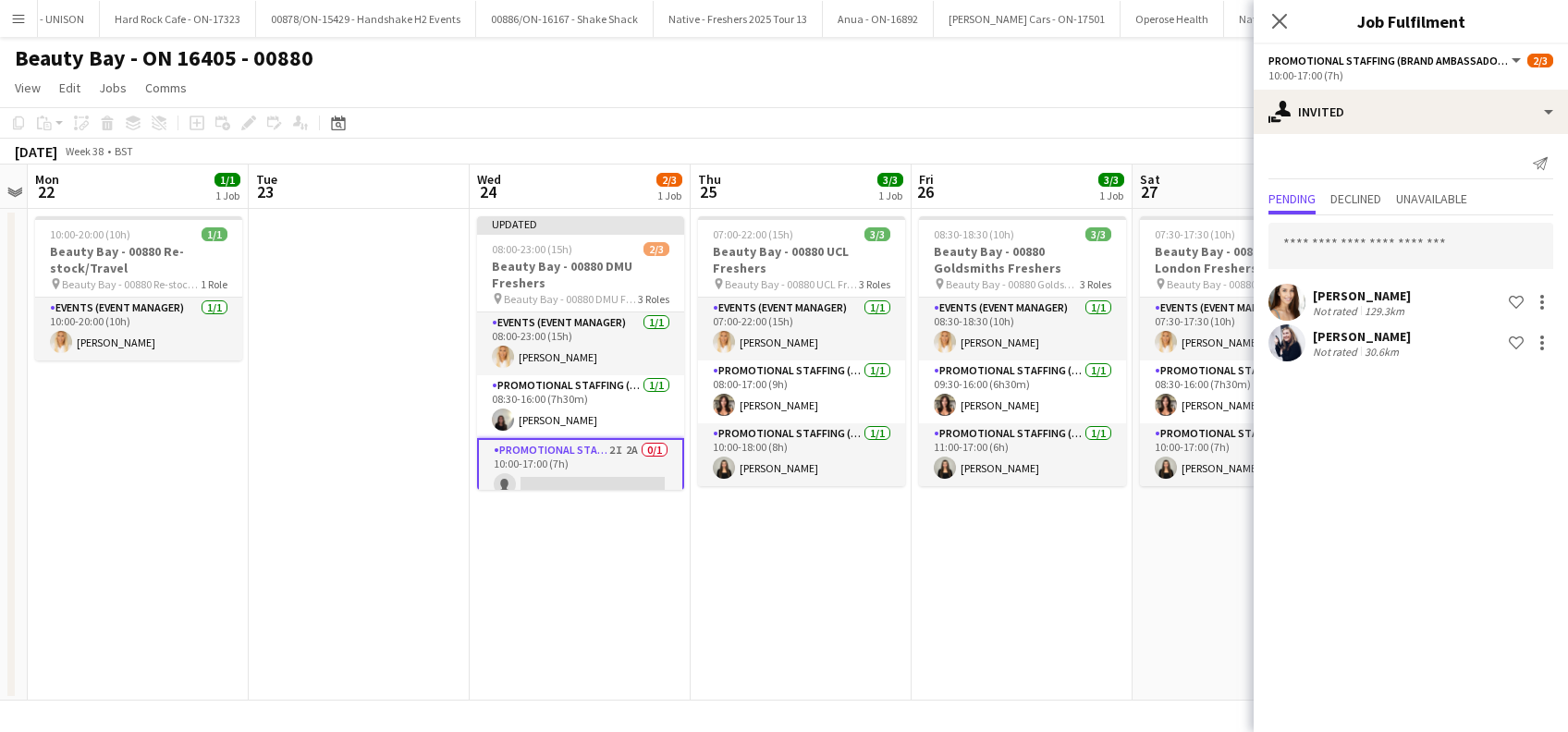
scroll to position [0, 0]
click at [1279, 9] on app-icon "Close pop-in" at bounding box center [1280, 22] width 26 height 26
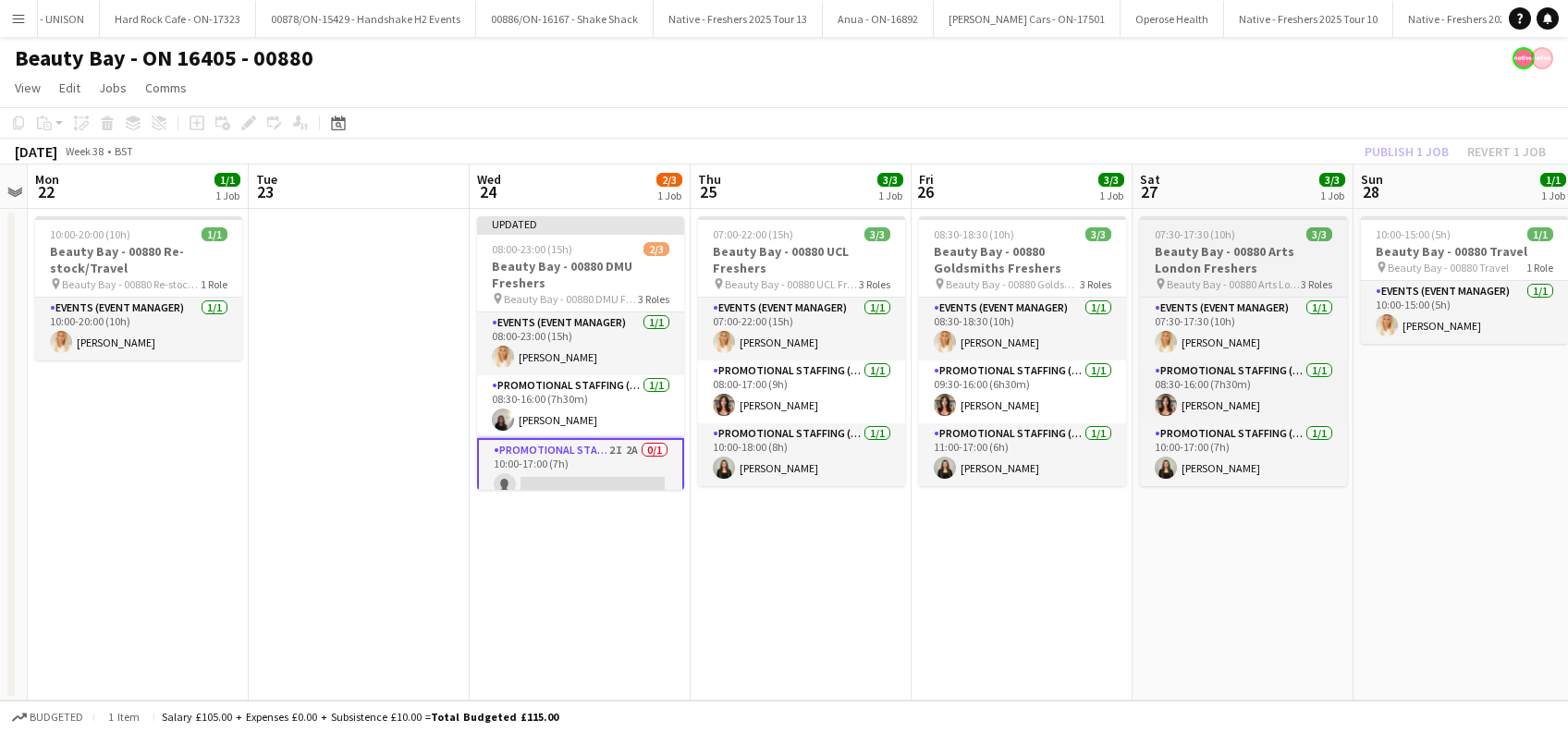
drag, startPoint x: 1229, startPoint y: 573, endPoint x: 1278, endPoint y: 284, distance: 293.1
click at [1229, 570] on app-date-cell "07:30-17:30 (10h) 3/3 Beauty Bay - 00880 Arts London Freshers pin Beauty Bay - …" at bounding box center [1243, 454] width 221 height 492
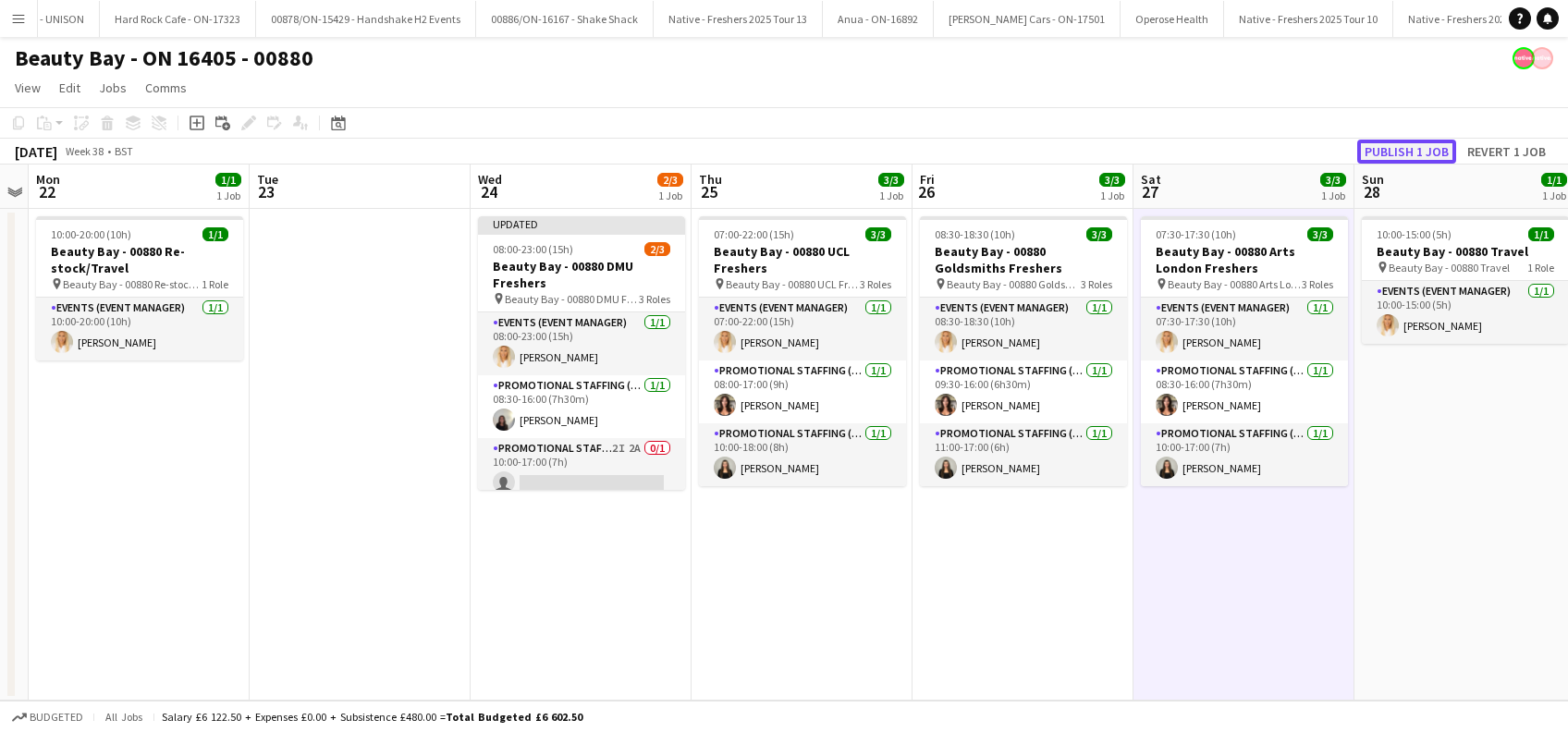
click at [1378, 153] on button "Publish 1 job" at bounding box center [1406, 151] width 99 height 24
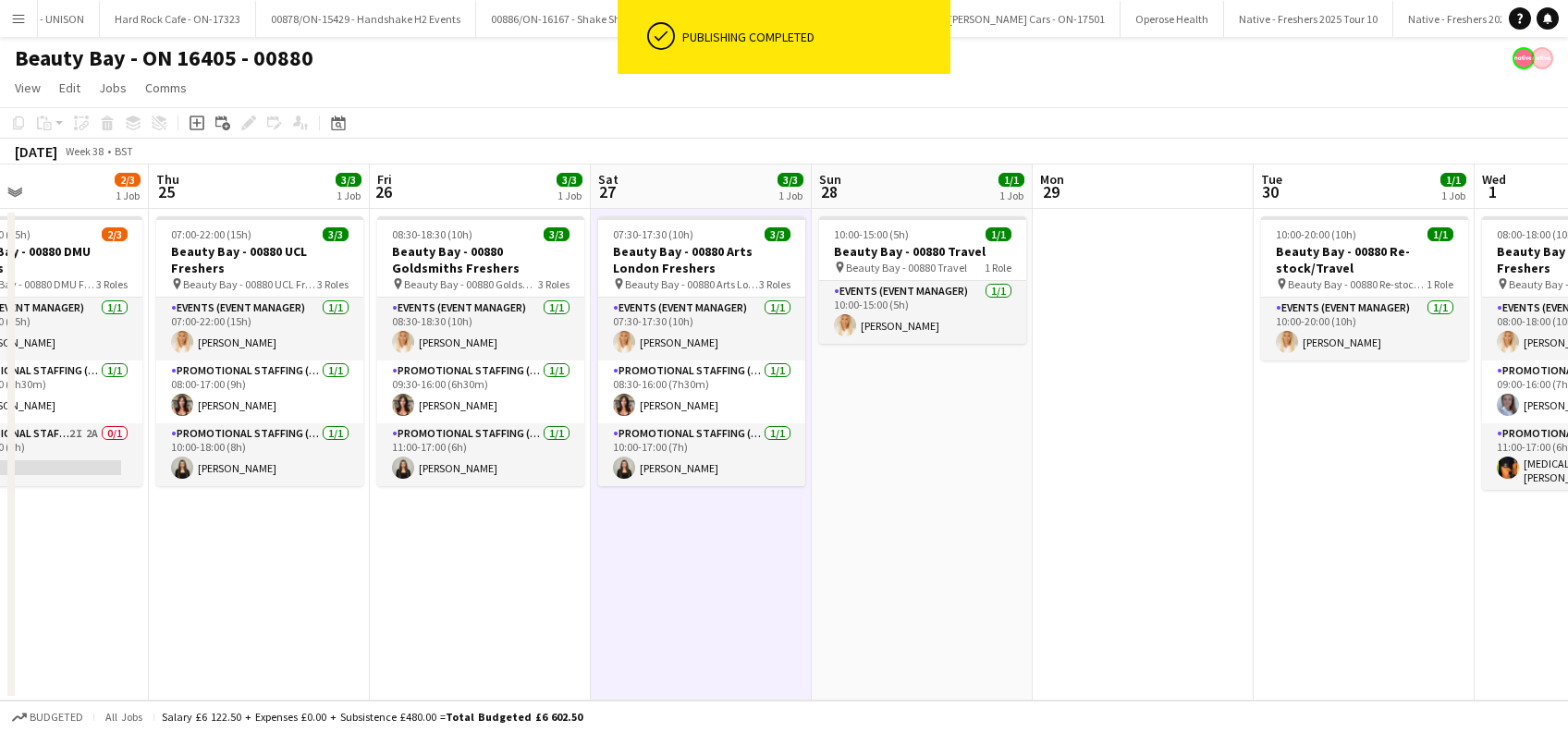
drag, startPoint x: 1459, startPoint y: 613, endPoint x: 914, endPoint y: 649, distance: 546.2
click at [914, 649] on app-calendar-viewport "Sun 21 Mon 22 1/1 1 Job Tue 23 Wed 24 2/3 1 Job Thu 25 3/3 1 Job Fri 26 3/3 1 J…" at bounding box center [784, 432] width 1568 height 537
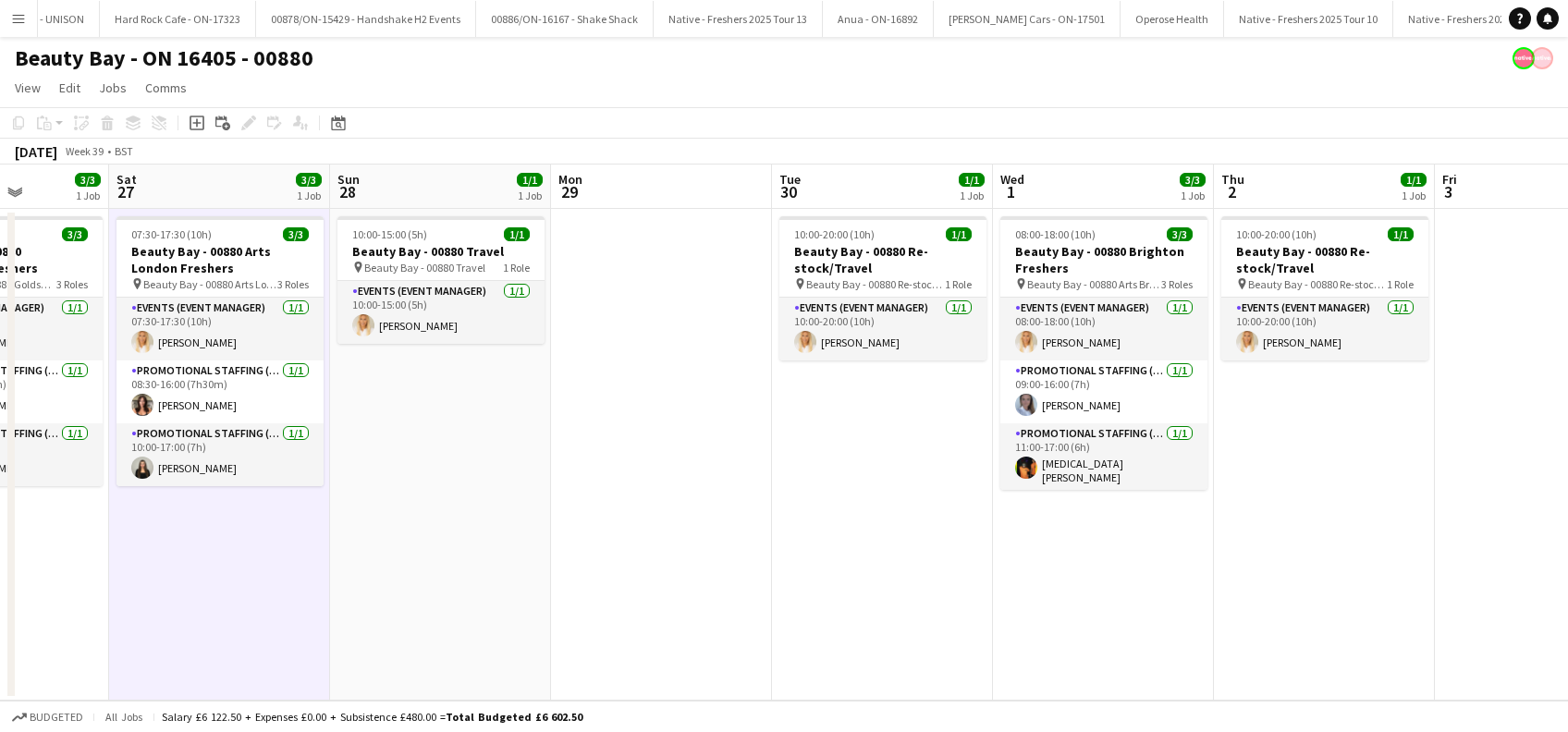
drag, startPoint x: 1417, startPoint y: 617, endPoint x: 938, endPoint y: 666, distance: 481.5
click at [938, 666] on app-calendar-viewport "Tue 23 Wed 24 2/3 1 Job Thu 25 3/3 1 Job Fri 26 3/3 1 Job Sat 27 3/3 1 Job Sun …" at bounding box center [784, 432] width 1568 height 537
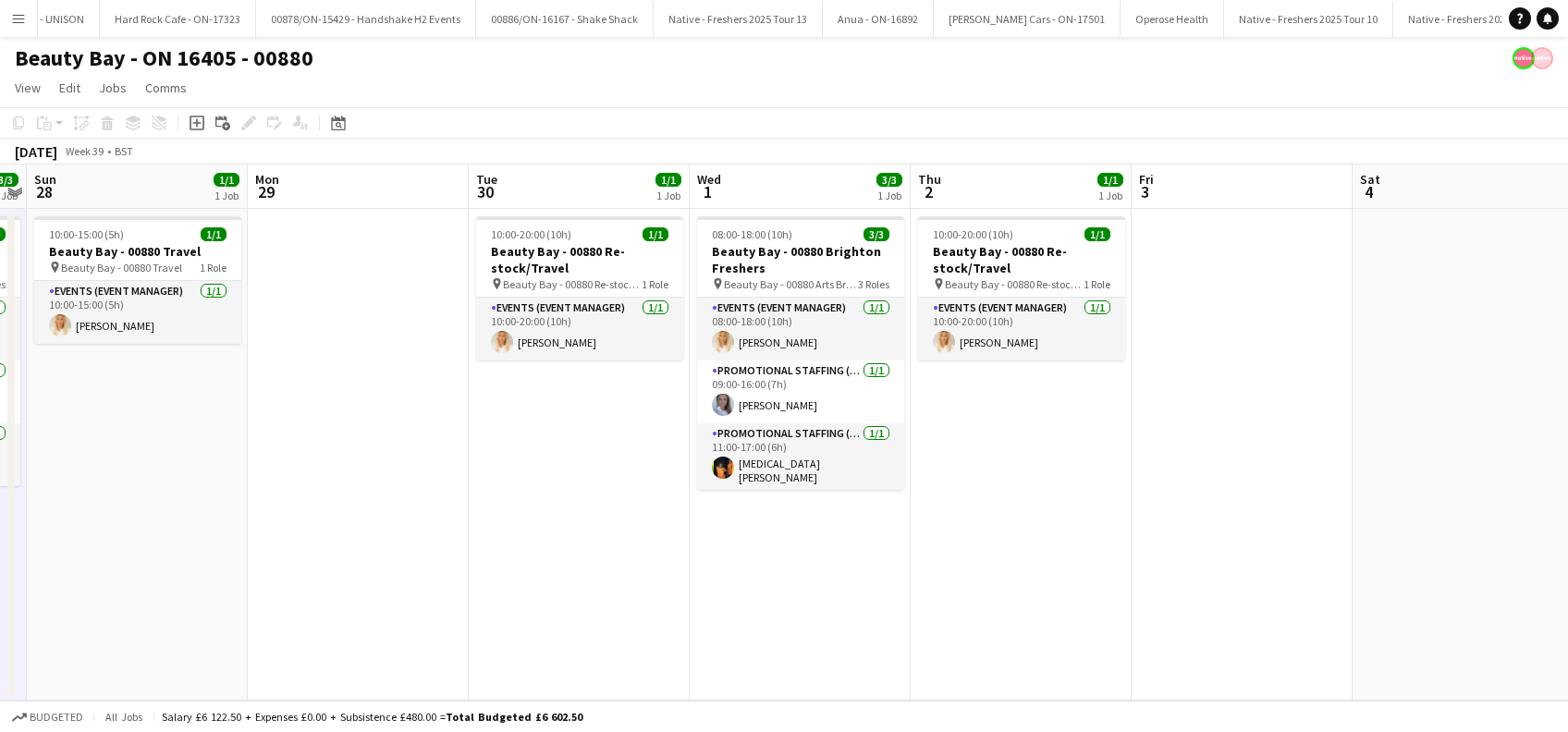
drag, startPoint x: 1412, startPoint y: 620, endPoint x: 1058, endPoint y: 648, distance: 355.1
click at [1058, 648] on app-calendar-viewport "Thu 25 3/3 1 Job Fri 26 3/3 1 Job Sat 27 3/3 1 Job Sun 28 1/1 1 Job Mon 29 Tue …" at bounding box center [784, 432] width 1568 height 537
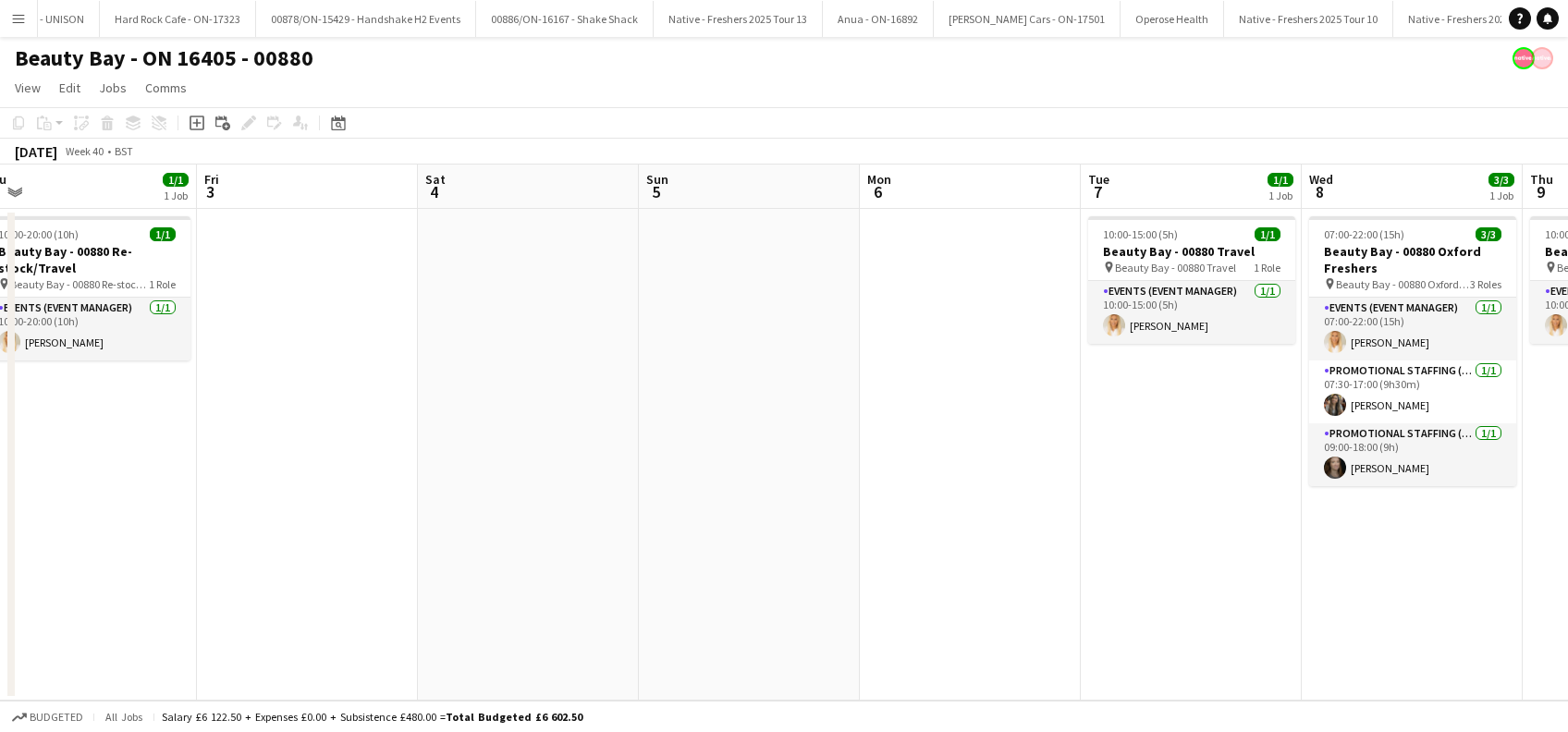
drag, startPoint x: 1481, startPoint y: 594, endPoint x: 599, endPoint y: 665, distance: 884.9
click at [599, 665] on app-calendar-viewport "Mon 29 Tue 30 1/1 1 Job Wed 1 3/3 1 Job Thu 2 1/1 1 Job Fri 3 Sat 4 Sun 5 Mon 6…" at bounding box center [784, 432] width 1568 height 537
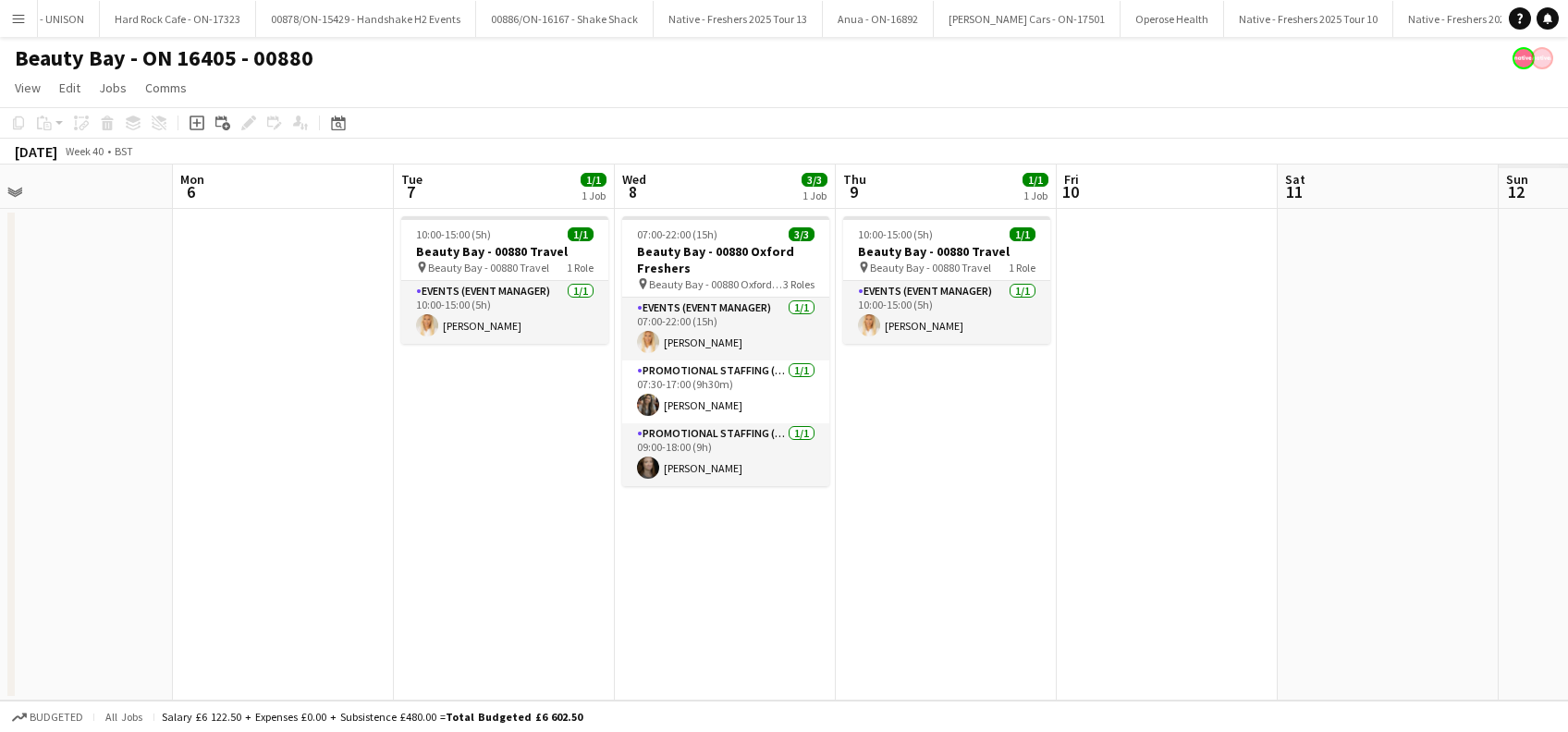
scroll to position [0, 732]
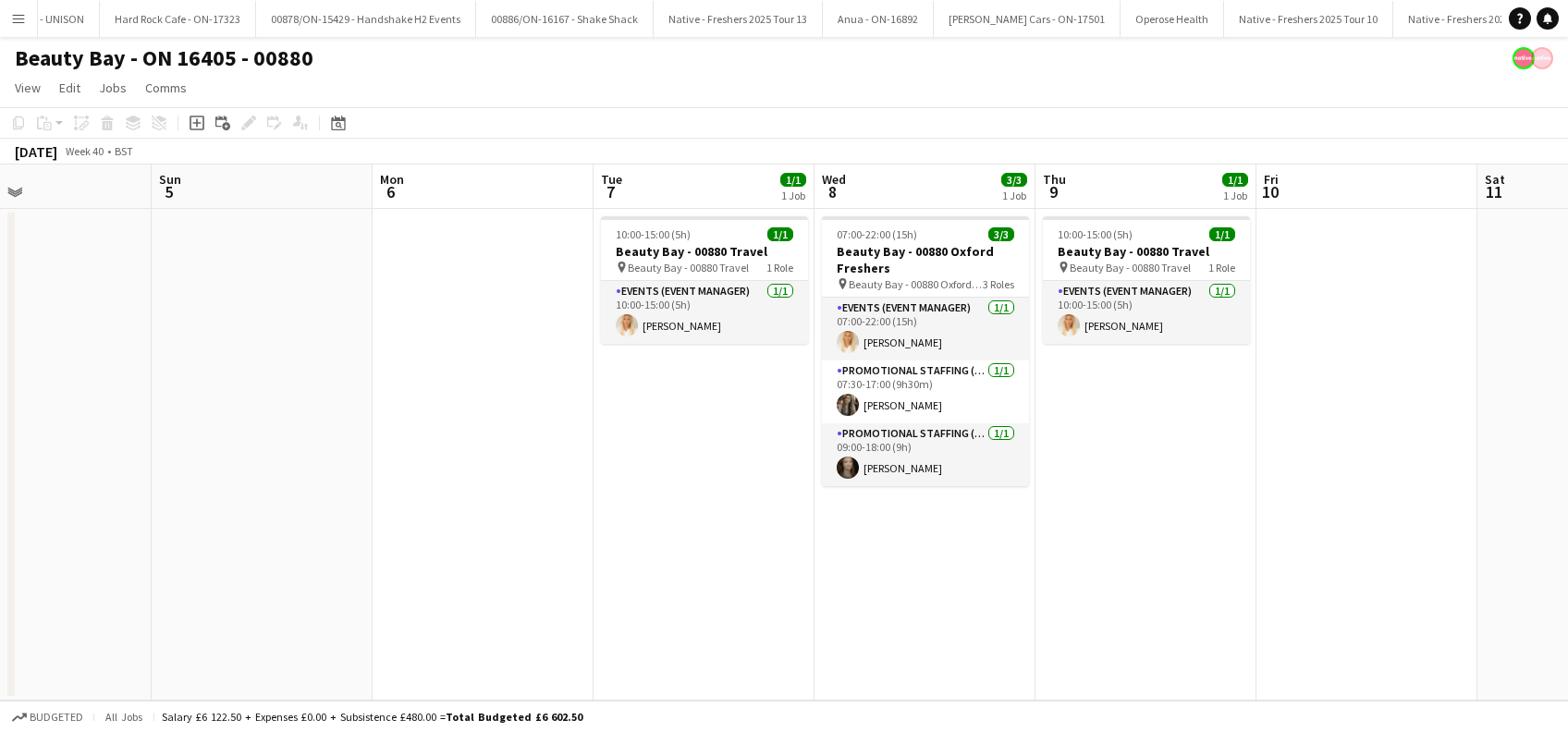
drag, startPoint x: 1280, startPoint y: 632, endPoint x: 821, endPoint y: 667, distance: 460.3
click at [821, 667] on app-calendar-viewport "Wed 1 3/3 1 Job Thu 2 1/1 1 Job Fri 3 Sat 4 Sun 5 Mon 6 Tue 7 1/1 1 Job Wed 8 3…" at bounding box center [784, 432] width 1568 height 537
click at [880, 407] on app-card-role "Promotional Staffing (Brand Ambassadors) [DATE] 07:30-17:00 (9h30m) [PERSON_NAM…" at bounding box center [926, 392] width 207 height 63
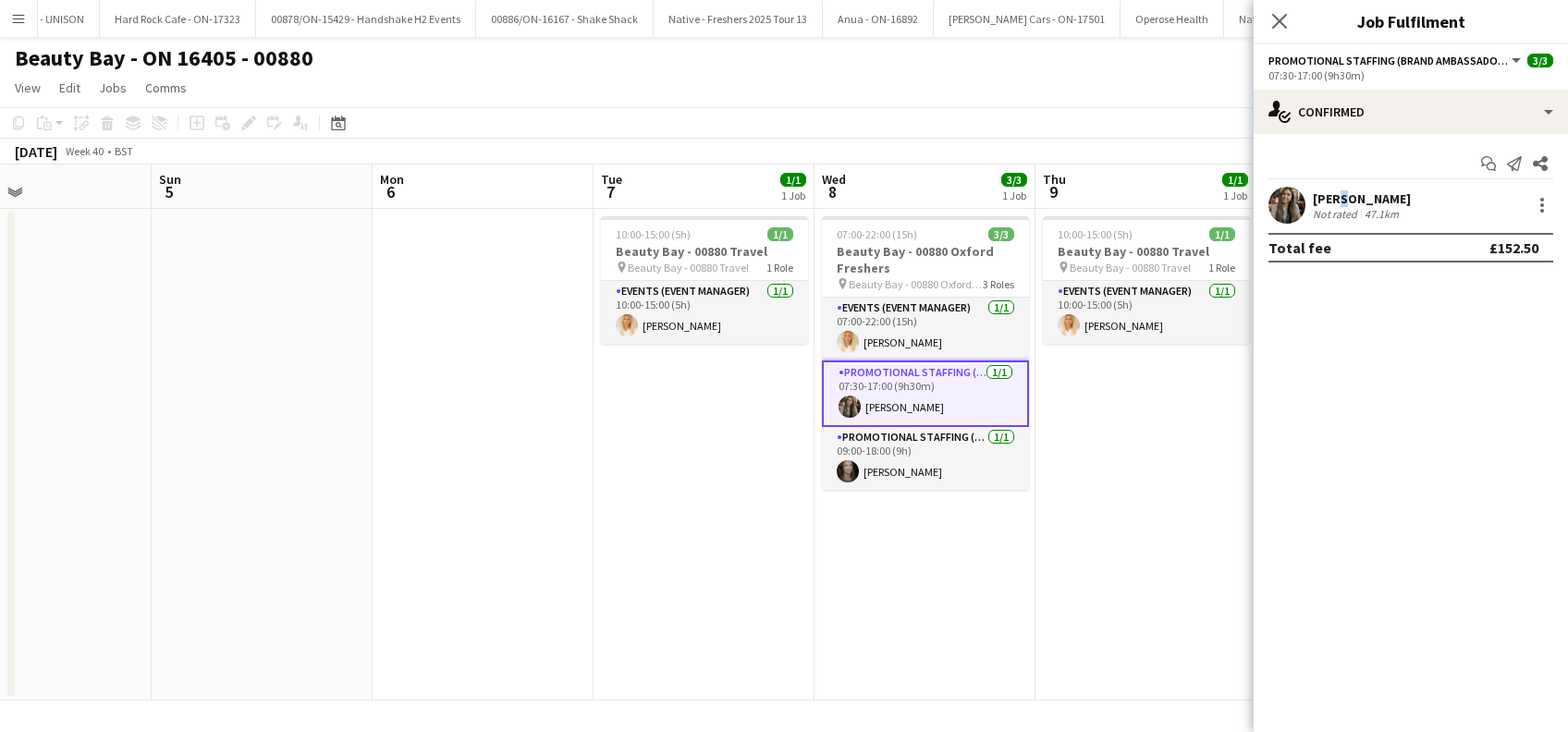
click at [1338, 204] on div "[PERSON_NAME]" at bounding box center [1362, 198] width 98 height 17
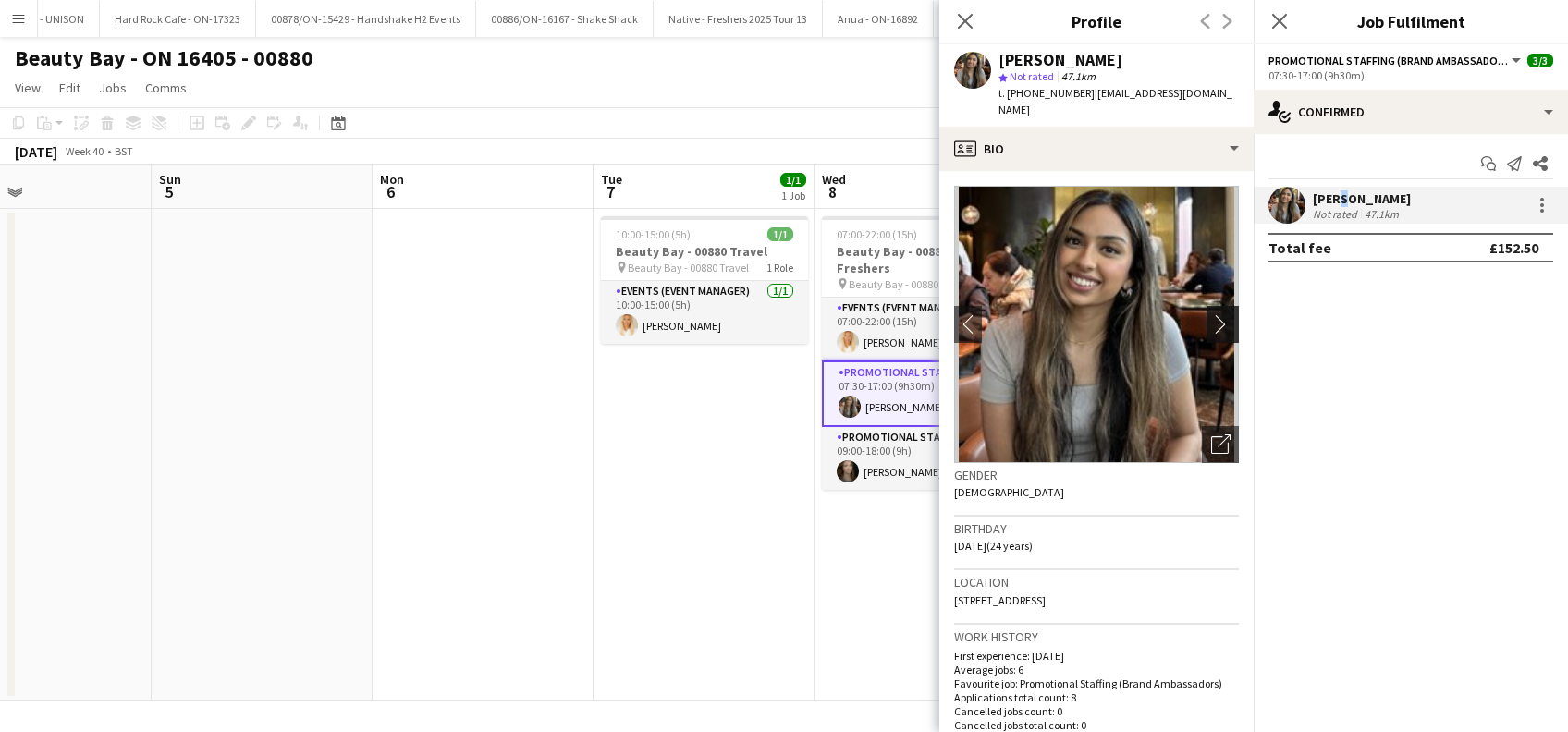
click at [1211, 315] on app-icon "chevron-right" at bounding box center [1225, 324] width 28 height 20
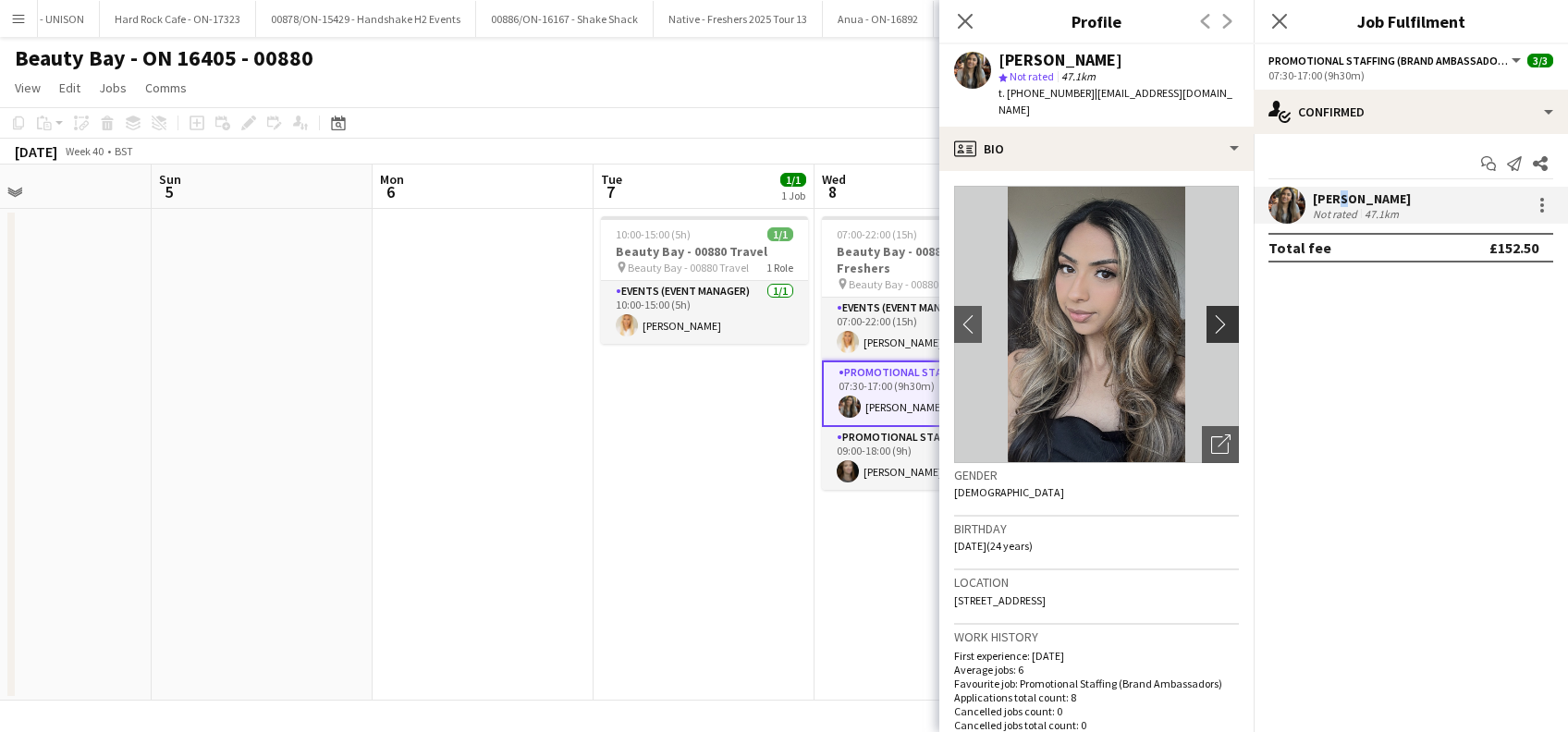
click at [1211, 315] on app-icon "chevron-right" at bounding box center [1225, 324] width 28 height 20
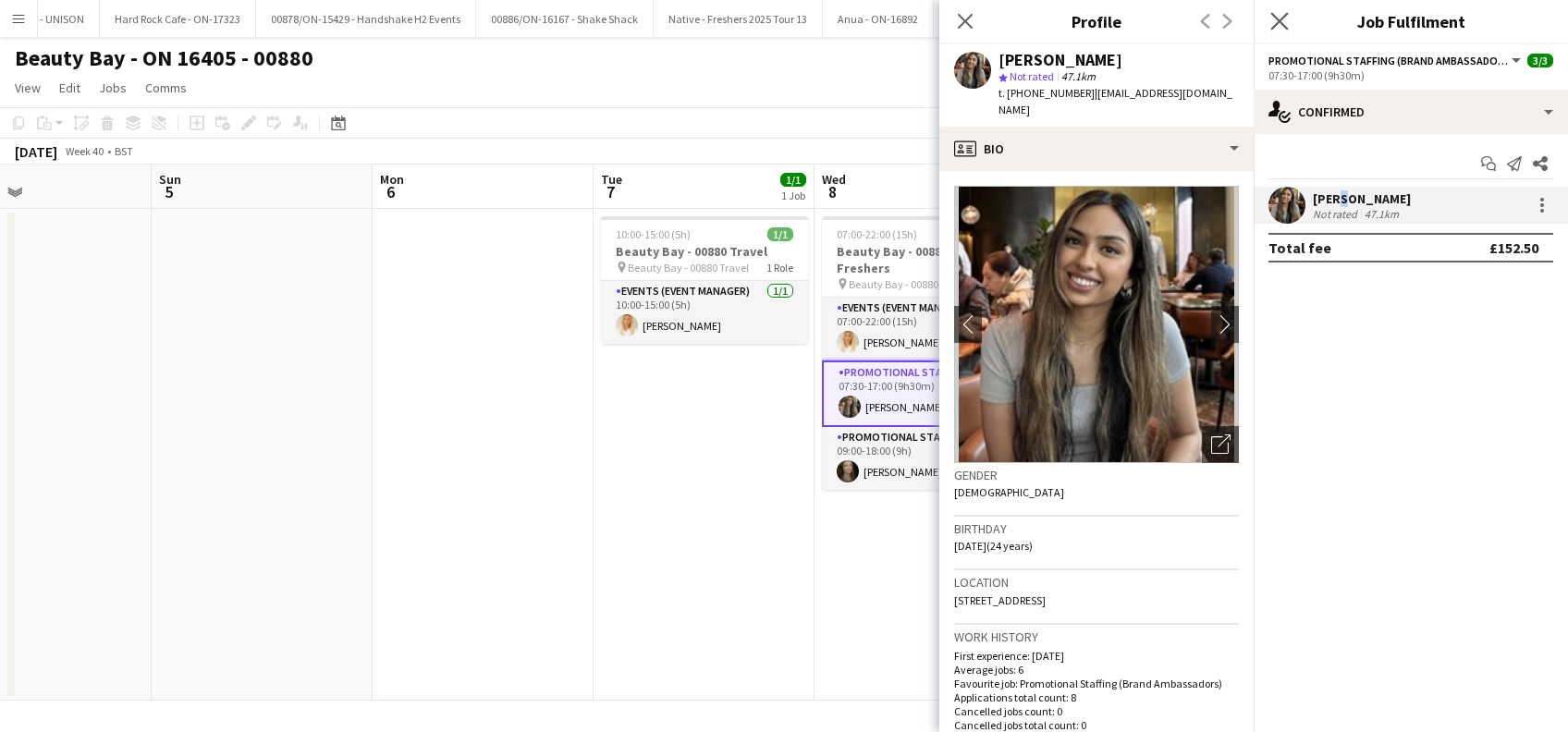
click at [1284, 11] on app-icon "Close pop-in" at bounding box center [1280, 22] width 26 height 26
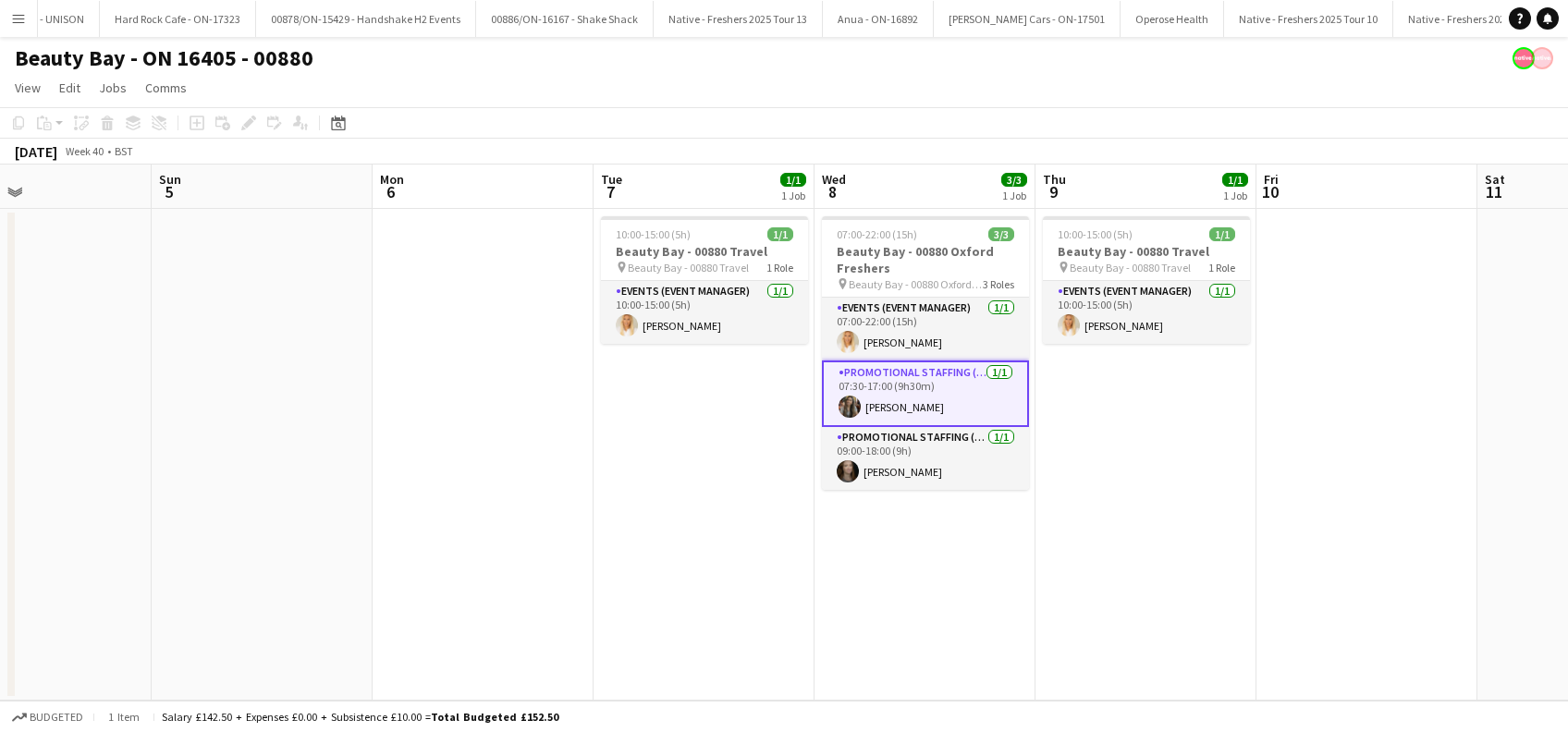
drag, startPoint x: 894, startPoint y: 606, endPoint x: 724, endPoint y: 542, distance: 181.6
click at [894, 607] on app-date-cell "07:00-22:00 (15h) 3/3 Beauty Bay - 00880 Oxford Freshers pin Beauty Bay - 00880…" at bounding box center [925, 454] width 221 height 492
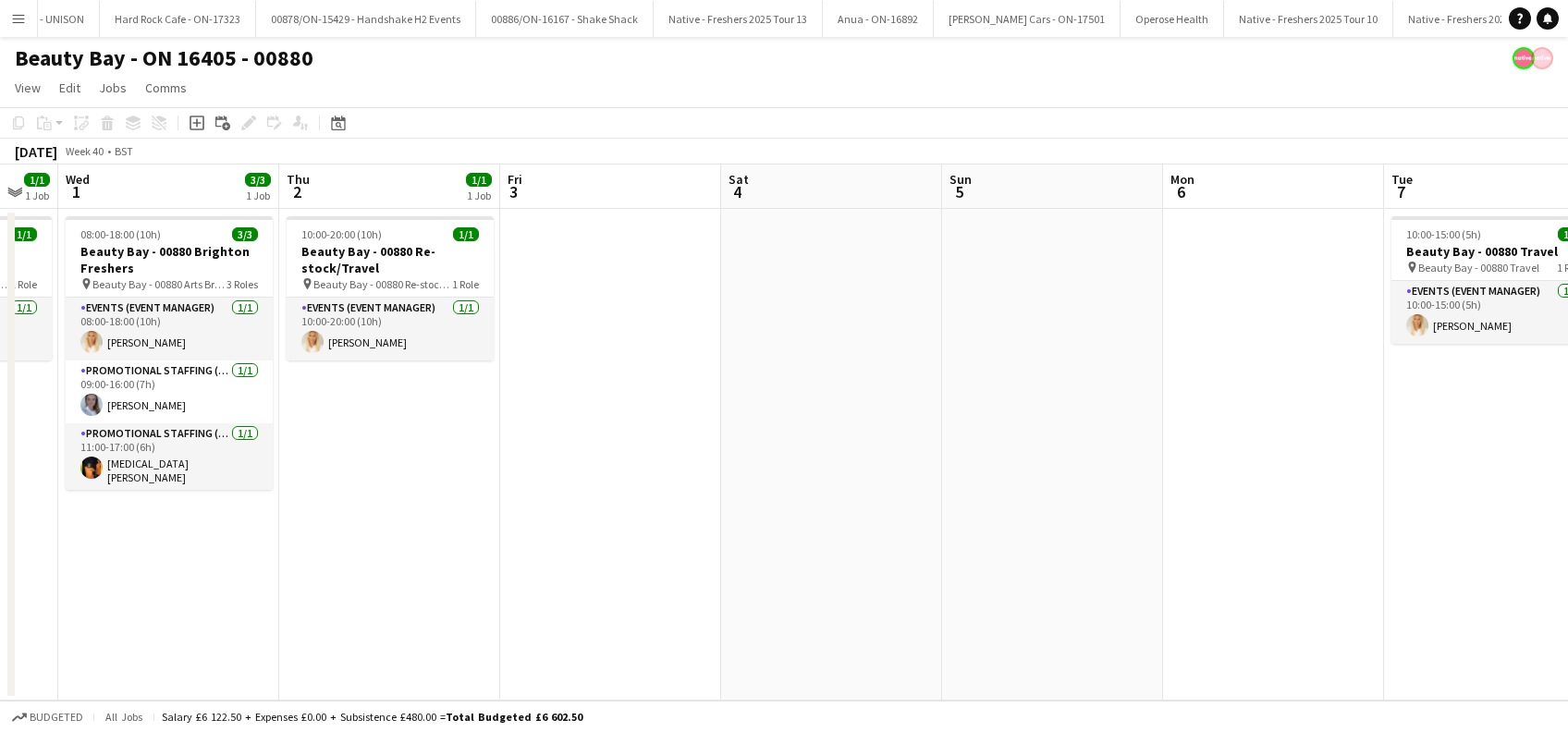
drag, startPoint x: 897, startPoint y: 543, endPoint x: 1207, endPoint y: 547, distance: 310.0
click at [1202, 547] on app-calendar-viewport "Mon 29 Tue 30 1/1 1 Job Wed 1 3/3 1 Job Thu 2 1/1 1 Job Fri 3 Sat 4 Sun 5 Mon 6…" at bounding box center [784, 432] width 1568 height 537
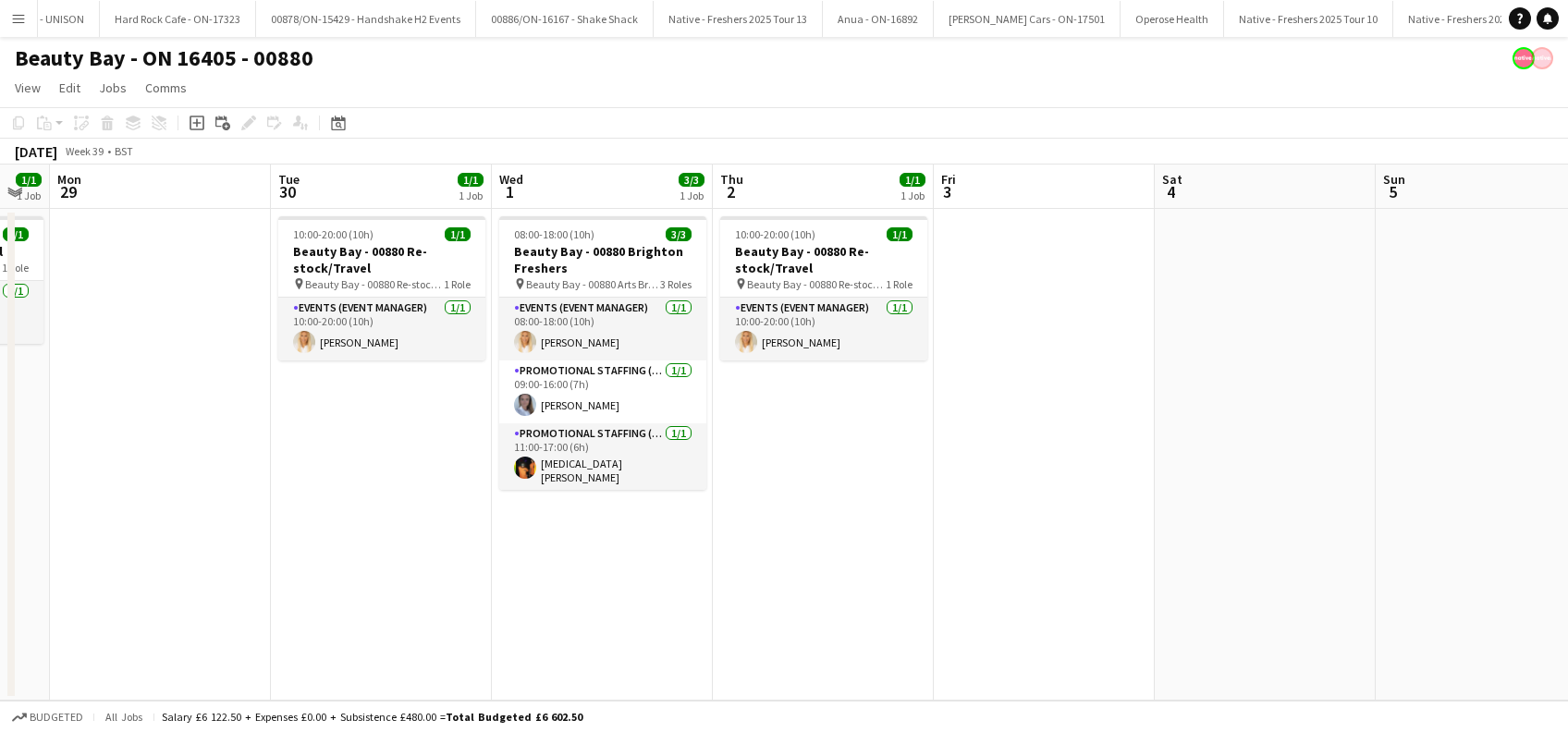
drag, startPoint x: 621, startPoint y: 613, endPoint x: 998, endPoint y: 613, distance: 377.0
click at [995, 613] on app-calendar-viewport "Sat 27 3/3 1 Job Sun 28 1/1 1 Job Mon 29 Tue 30 1/1 1 Job Wed 1 3/3 1 Job Thu 2…" at bounding box center [784, 432] width 1568 height 537
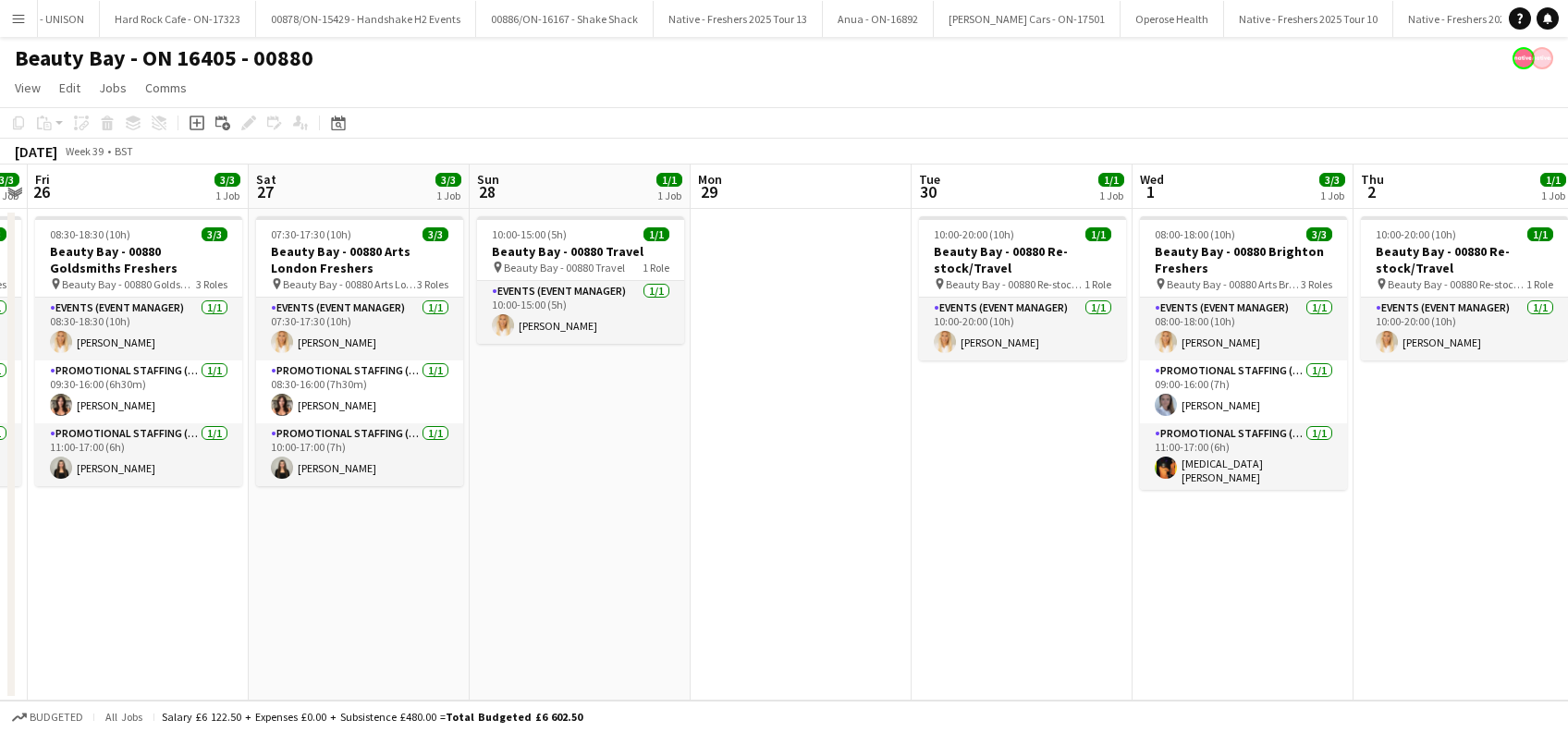
drag, startPoint x: 554, startPoint y: 617, endPoint x: 948, endPoint y: 627, distance: 394.1
click at [948, 627] on app-calendar-viewport "Wed 24 2/3 1 Job Thu 25 3/3 1 Job Fri 26 3/3 1 Job Sat 27 3/3 1 Job Sun 28 1/1 …" at bounding box center [784, 432] width 1568 height 537
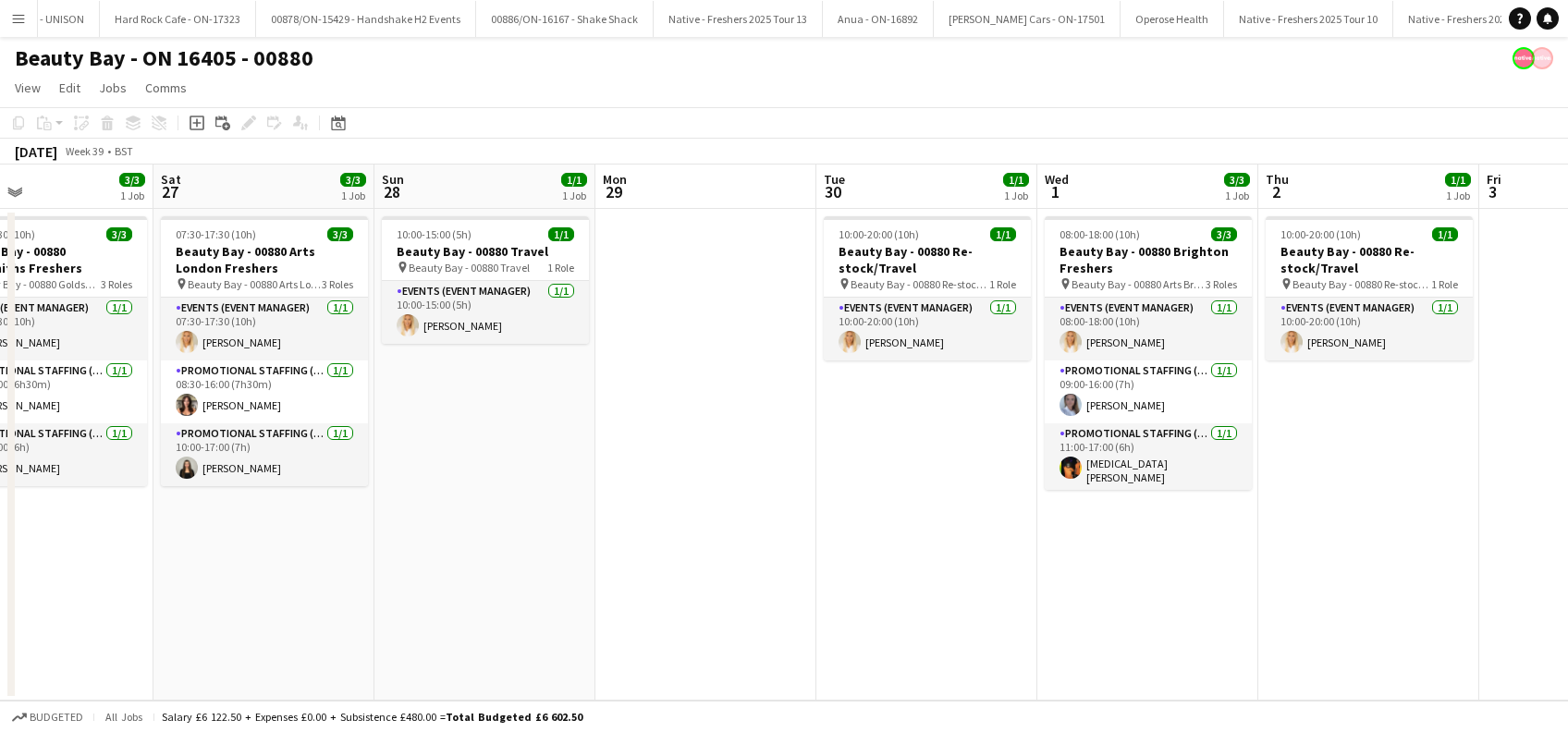
click at [1102, 627] on app-calendar-viewport "Wed 24 2/3 1 Job Thu 25 3/3 1 Job Fri 26 3/3 1 Job Sat 27 3/3 1 Job Sun 28 1/1 …" at bounding box center [784, 432] width 1568 height 537
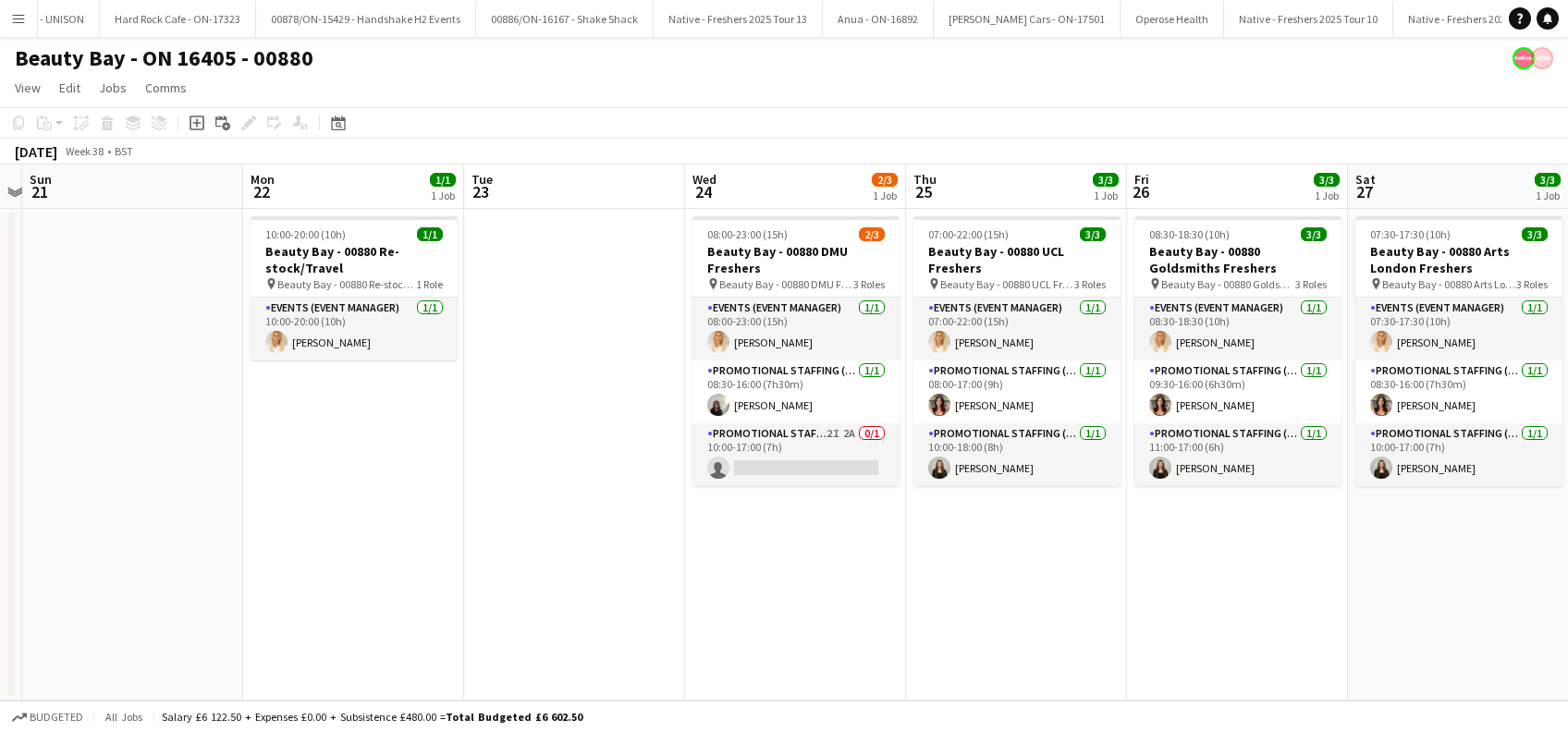
drag, startPoint x: 1175, startPoint y: 617, endPoint x: 570, endPoint y: 578, distance: 606.3
click at [1219, 617] on app-calendar-viewport "Fri 19 1/1 1 Job Sat 20 Sun 21 Mon 22 1/1 1 Job Tue 23 Wed 24 2/3 1 Job Thu 25 …" at bounding box center [784, 432] width 1568 height 537
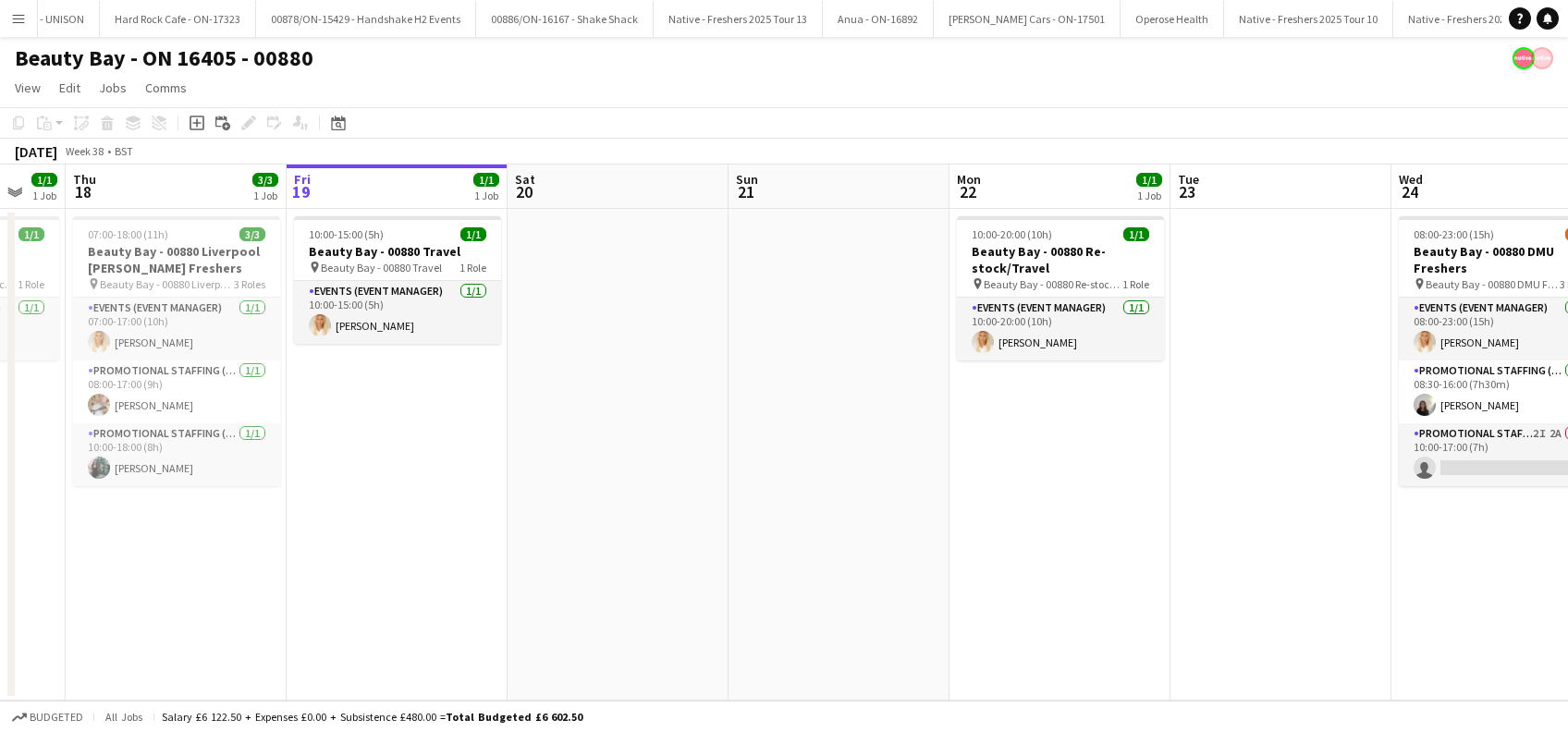
drag, startPoint x: 585, startPoint y: 571, endPoint x: 878, endPoint y: 571, distance: 293.0
click at [878, 571] on app-calendar-viewport "Tue 16 3/3 1 Job Wed 17 1/1 1 Job Thu 18 3/3 1 Job Fri 19 1/1 1 Job Sat 20 Sun …" at bounding box center [784, 432] width 1568 height 537
